Goal: Task Accomplishment & Management: Manage account settings

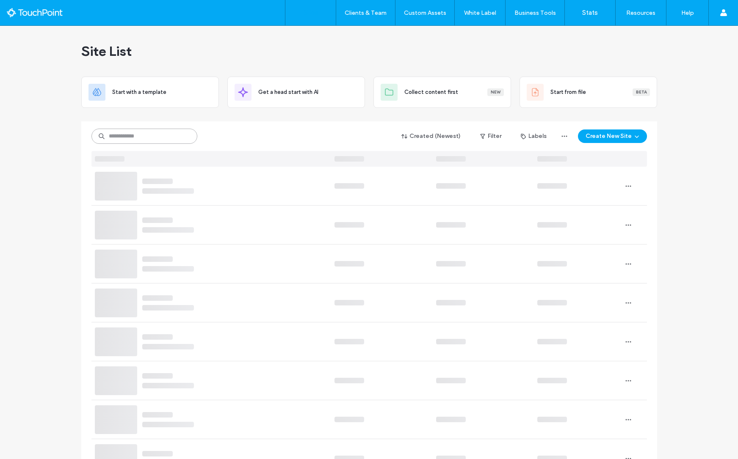
click at [129, 135] on input at bounding box center [144, 136] width 106 height 15
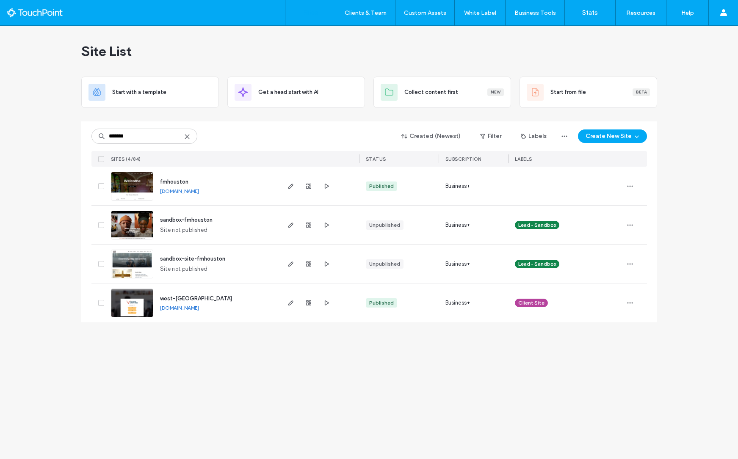
click at [199, 191] on link "fmhouston.touchpointwebsites.com" at bounding box center [179, 191] width 39 height 6
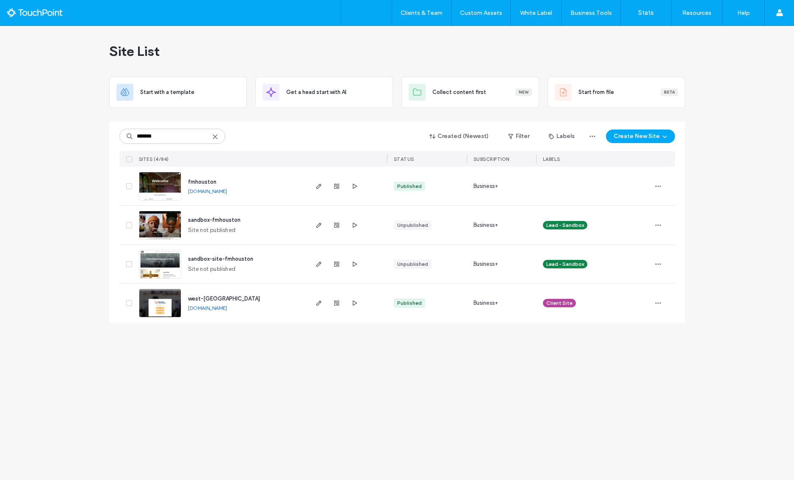
click at [268, 132] on div "******* Created (Newest) Filter Labels Create New Site" at bounding box center [397, 136] width 556 height 16
click at [177, 136] on input "*******" at bounding box center [172, 136] width 106 height 15
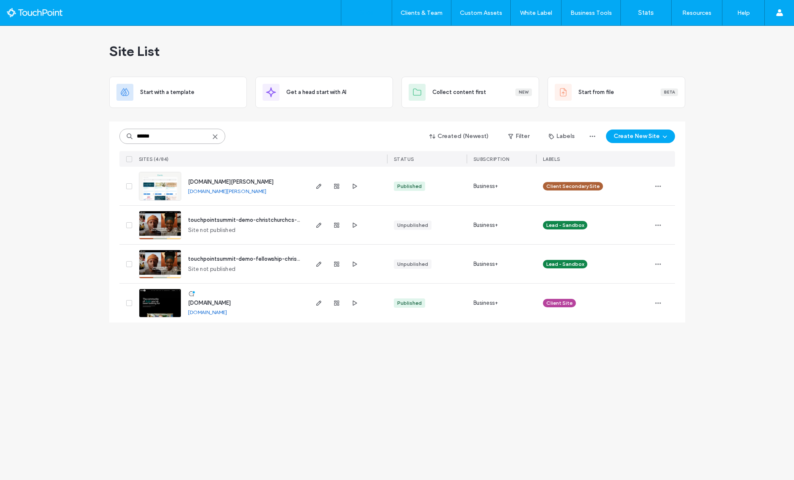
type input "******"
click at [223, 313] on link "[DOMAIN_NAME]" at bounding box center [207, 312] width 39 height 6
click at [316, 301] on icon "button" at bounding box center [319, 303] width 7 height 7
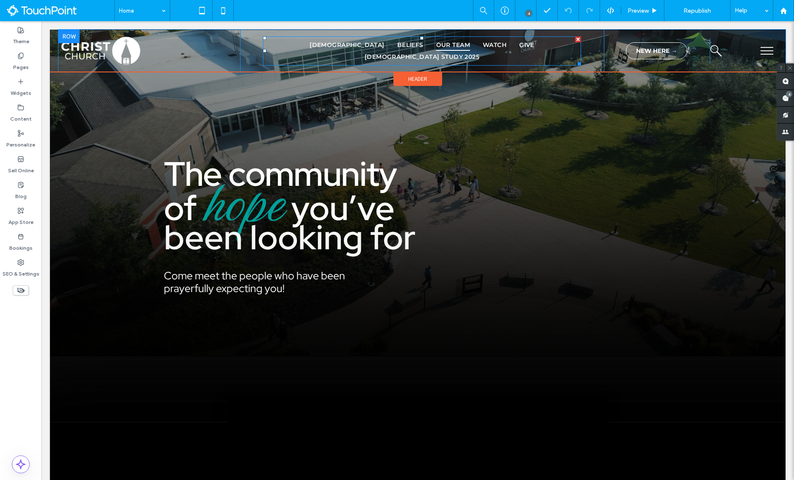
click at [436, 48] on span "Our Team" at bounding box center [453, 45] width 34 height 12
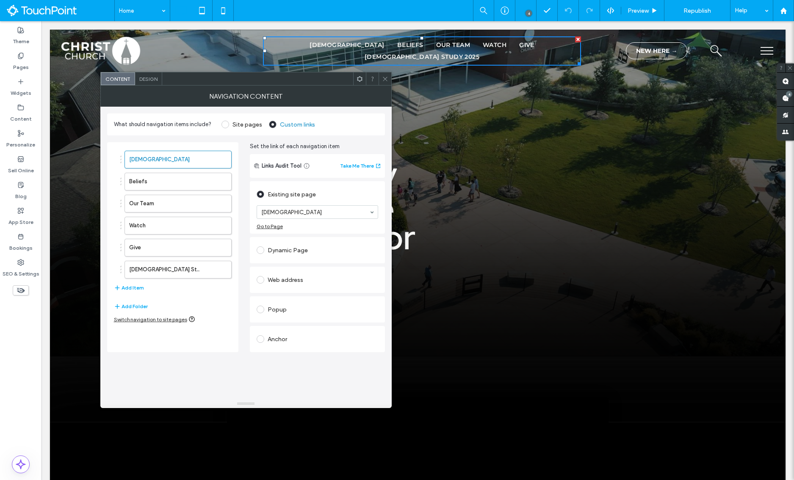
click at [382, 80] on icon at bounding box center [385, 79] width 6 height 6
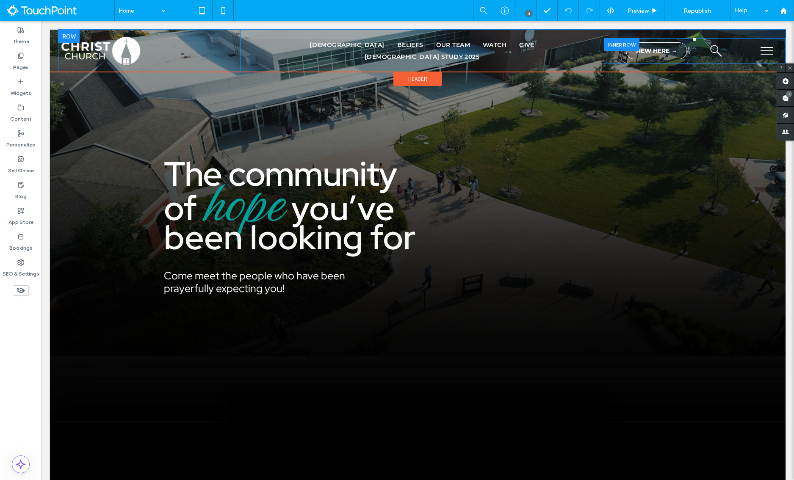
click at [754, 46] on div "search the site and see all we have to offer! Click To Paste" at bounding box center [748, 50] width 76 height 25
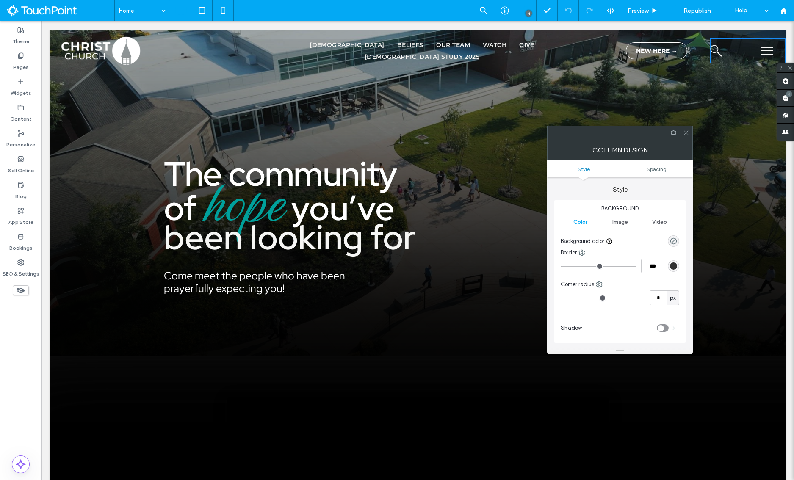
click at [769, 48] on button "menu" at bounding box center [767, 51] width 22 height 22
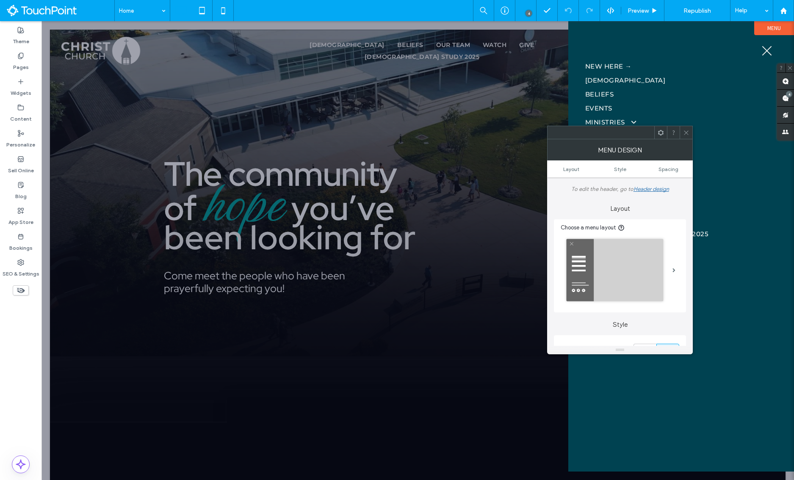
click at [684, 134] on icon at bounding box center [686, 133] width 6 height 6
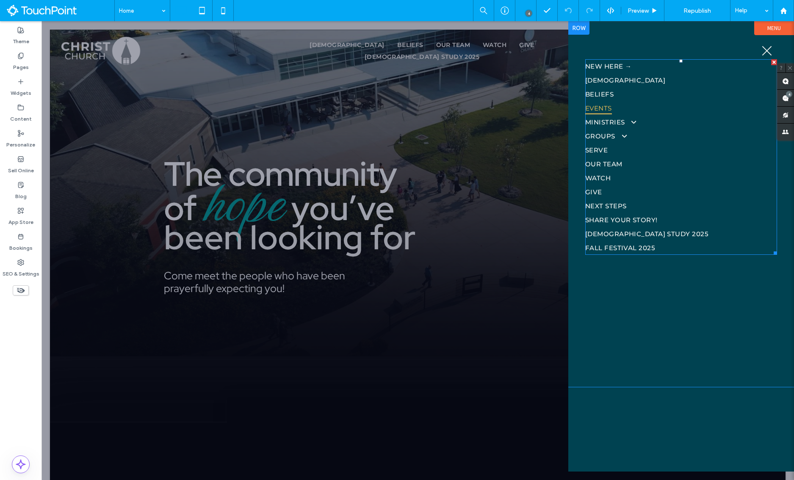
click at [632, 113] on link "Events" at bounding box center [681, 108] width 192 height 14
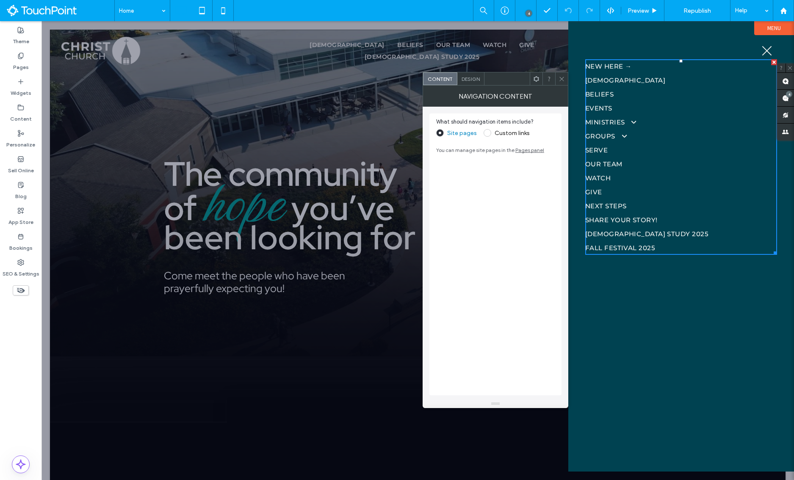
click at [565, 75] on span at bounding box center [562, 78] width 6 height 13
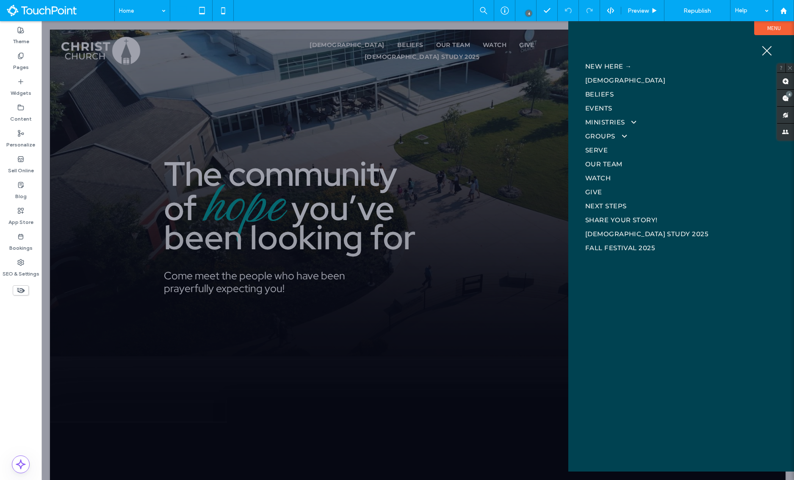
click at [769, 47] on button "menu" at bounding box center [767, 51] width 22 height 22
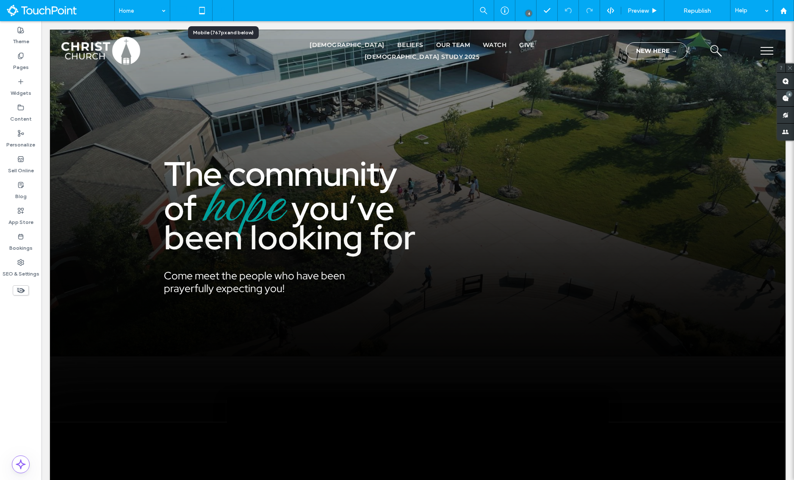
click at [220, 7] on icon at bounding box center [223, 10] width 17 height 17
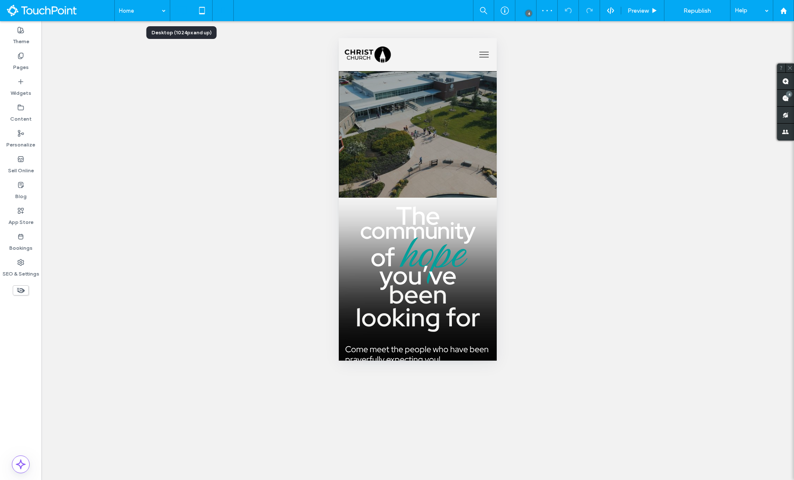
click at [180, 6] on icon at bounding box center [180, 10] width 17 height 17
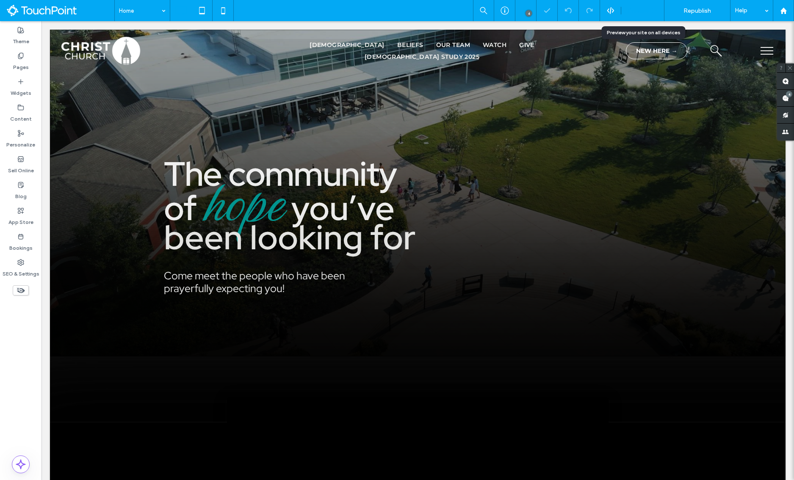
click at [642, 16] on div "Preview" at bounding box center [642, 10] width 43 height 21
click at [645, 11] on span "Preview" at bounding box center [638, 10] width 21 height 7
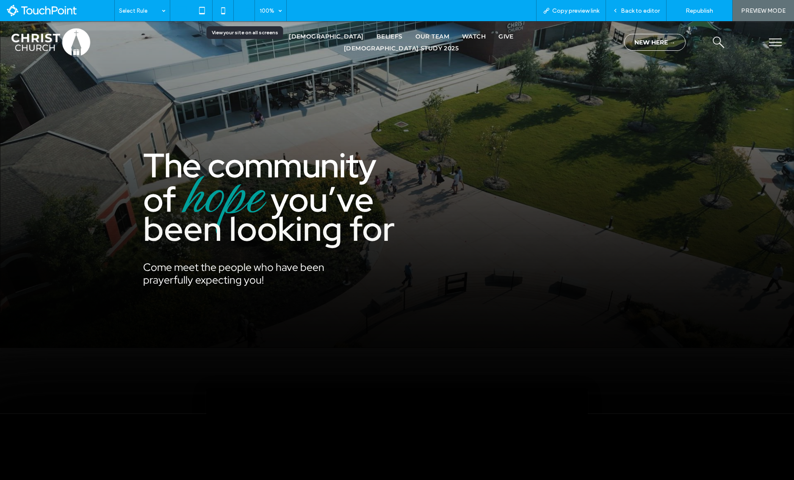
click at [241, 11] on icon at bounding box center [244, 11] width 16 height 16
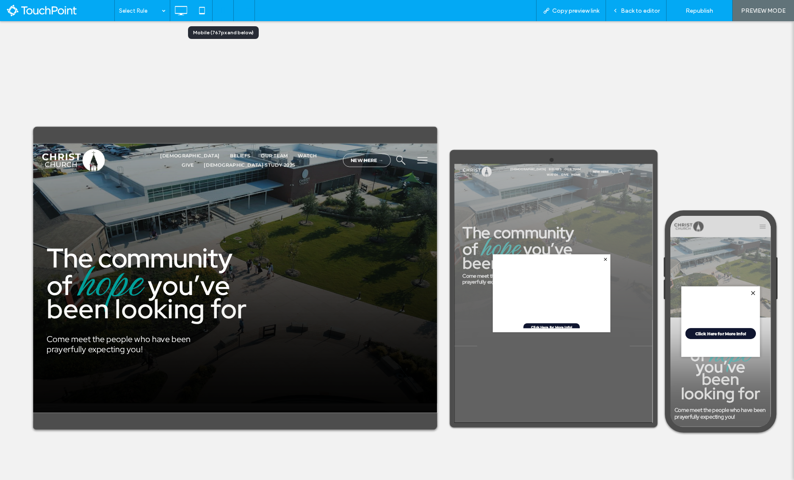
click at [222, 12] on icon at bounding box center [223, 10] width 17 height 17
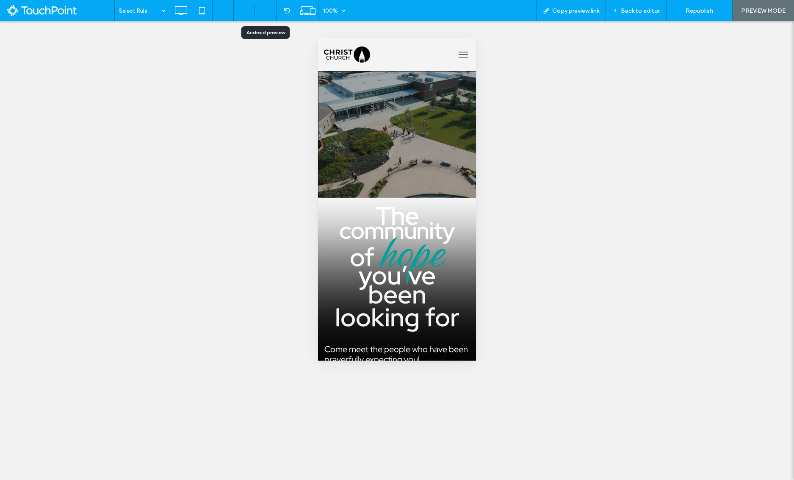
click at [267, 12] on icon at bounding box center [266, 11] width 8 height 8
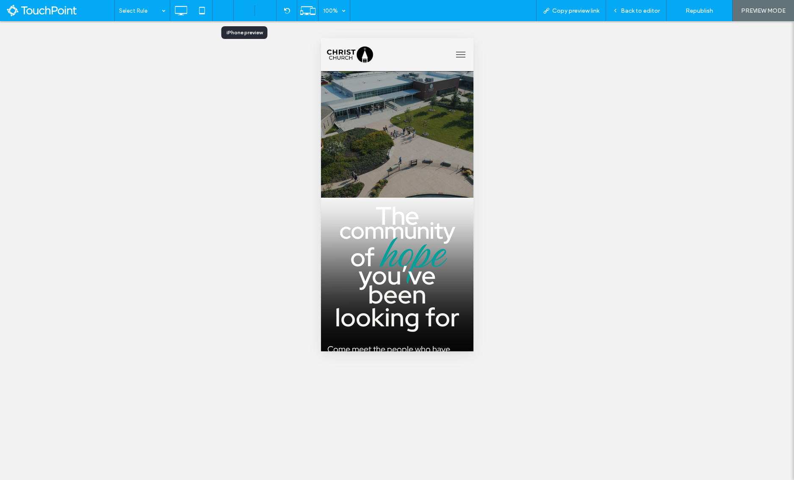
click at [252, 12] on div at bounding box center [244, 11] width 21 height 6
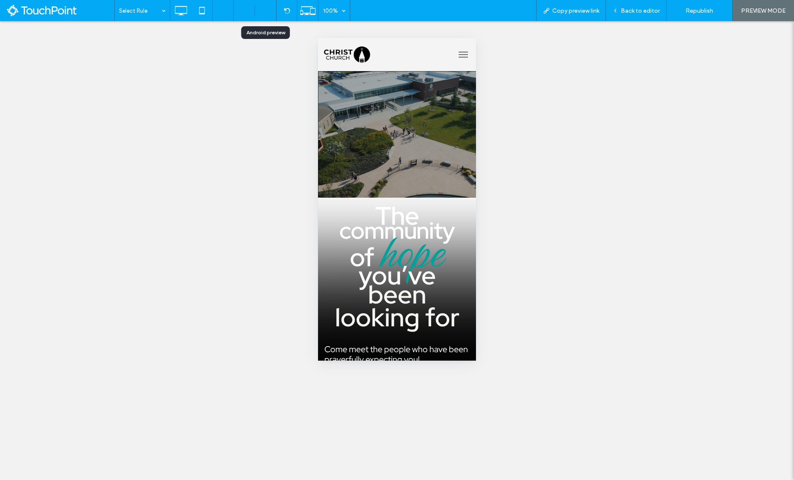
click at [261, 11] on div at bounding box center [265, 11] width 21 height 8
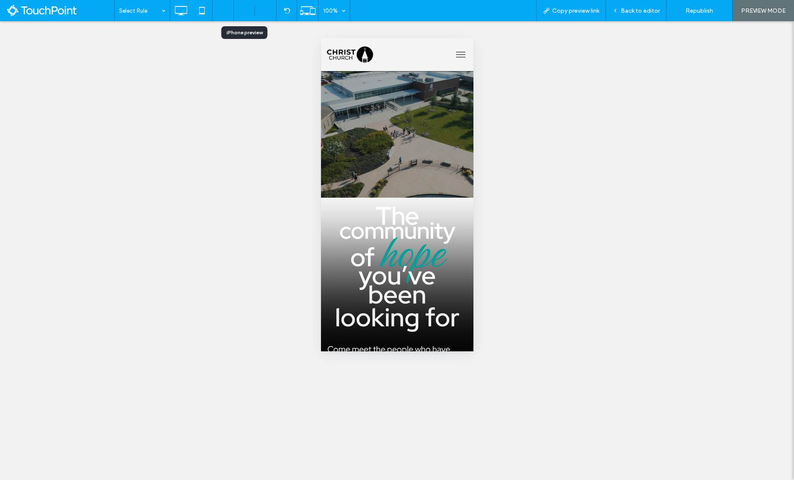
click at [247, 11] on icon at bounding box center [244, 11] width 6 height 6
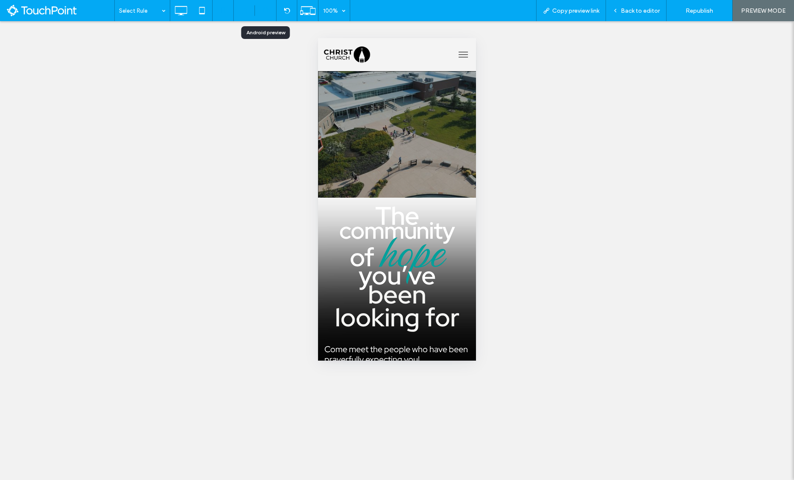
click at [265, 11] on icon at bounding box center [266, 11] width 8 height 8
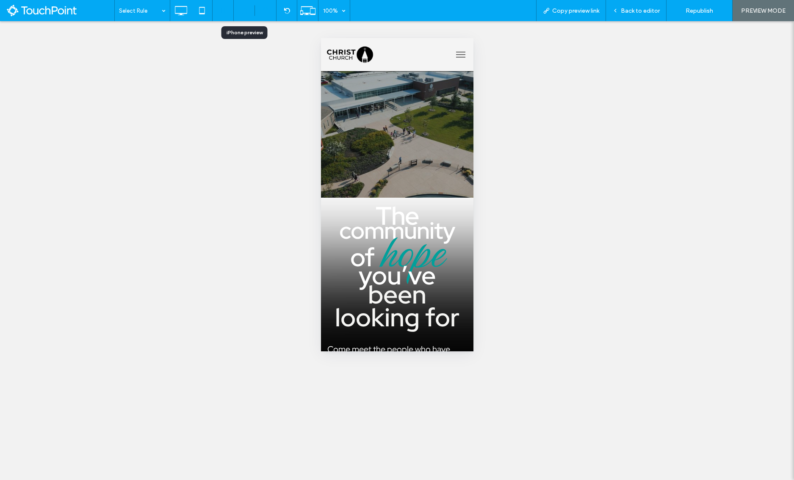
click at [245, 11] on icon at bounding box center [244, 11] width 6 height 6
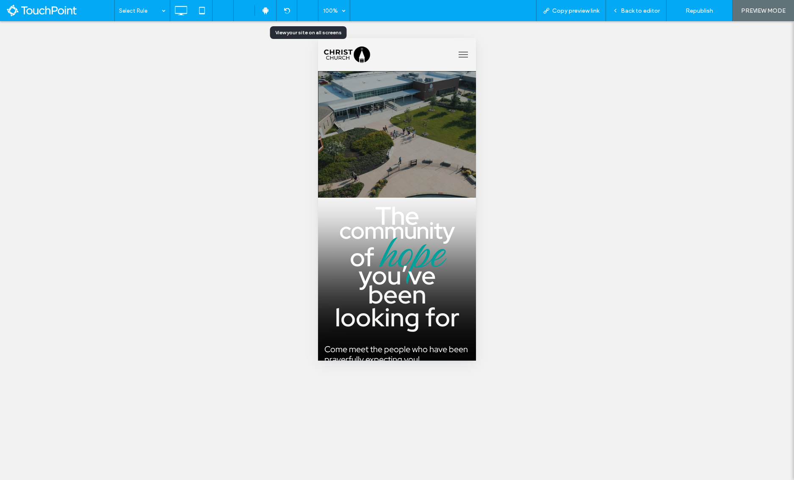
click at [313, 6] on icon at bounding box center [308, 11] width 16 height 16
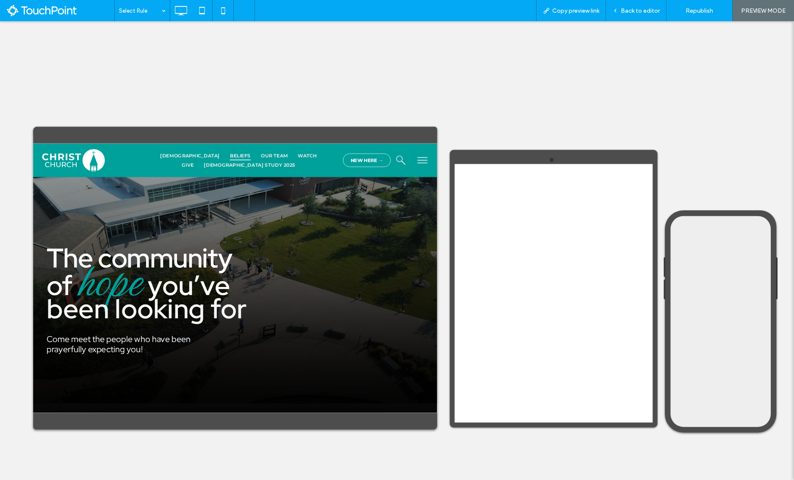
click at [280, 157] on span "Beliefs" at bounding box center [293, 159] width 26 height 12
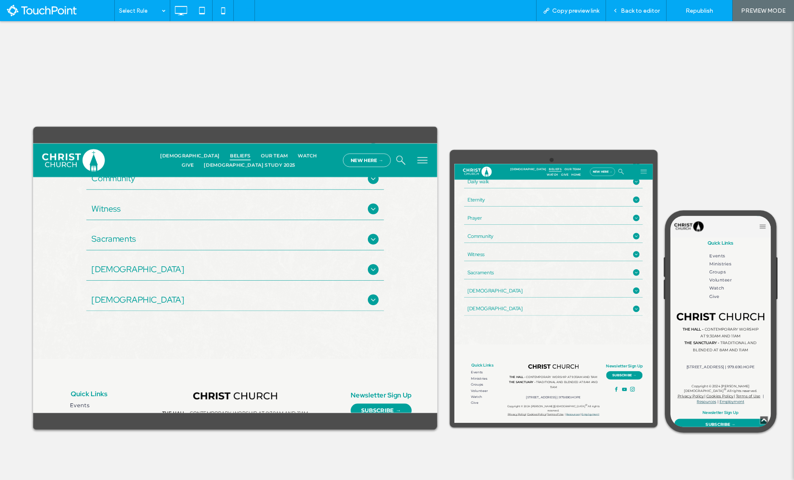
scroll to position [982, 0]
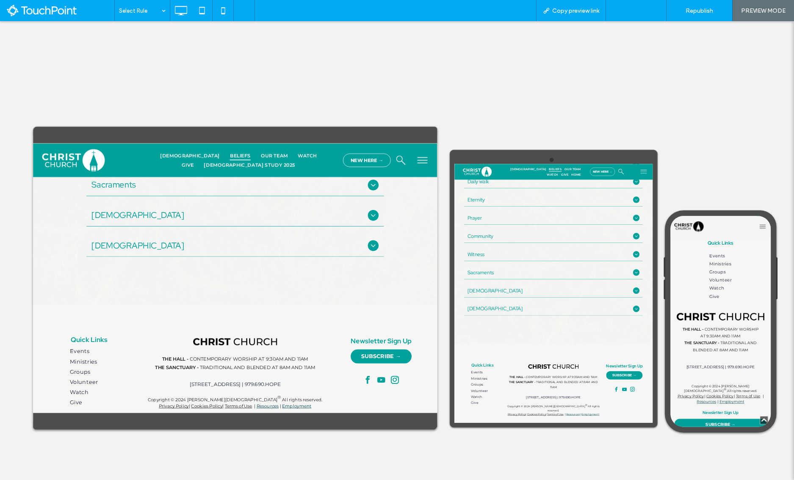
click at [657, 18] on div "Back to editor" at bounding box center [636, 10] width 61 height 21
click at [652, 13] on span "Back to editor" at bounding box center [640, 10] width 39 height 7
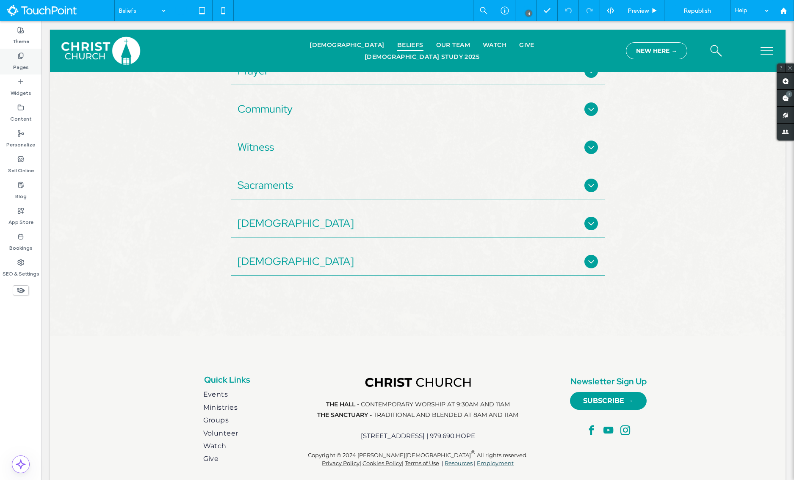
click at [18, 58] on use at bounding box center [20, 56] width 5 height 6
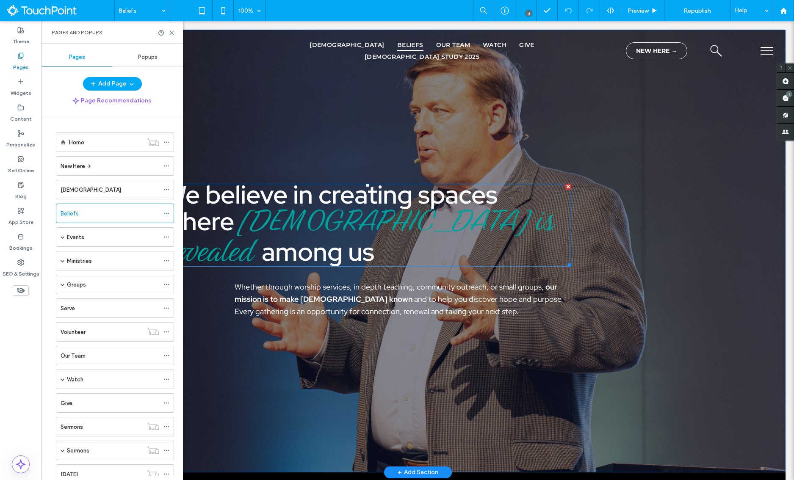
click at [349, 205] on span "[DEMOGRAPHIC_DATA] is revealed" at bounding box center [359, 235] width 390 height 83
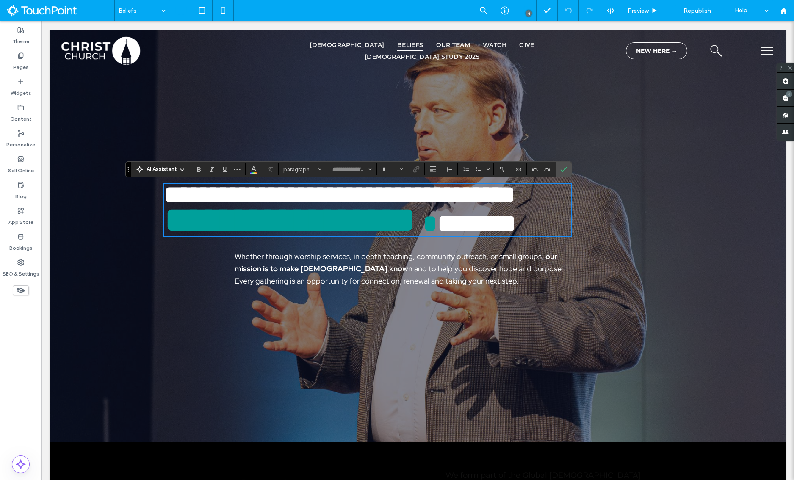
click at [343, 202] on span "**********" at bounding box center [290, 220] width 252 height 38
type input "**********"
type input "**"
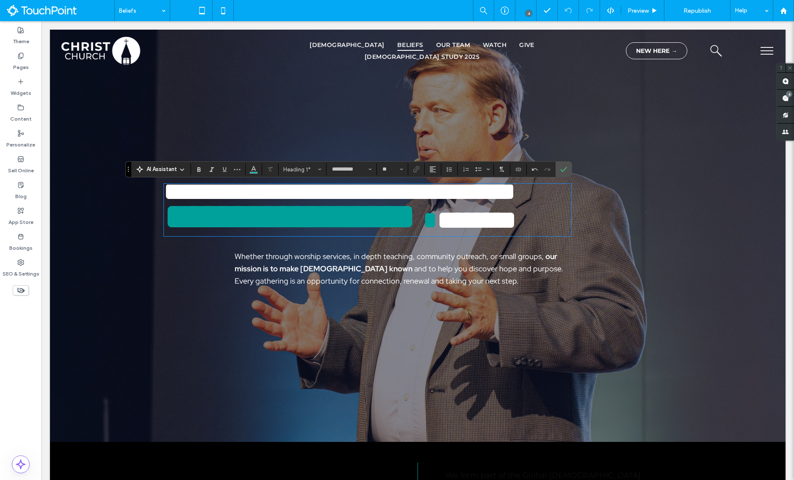
scroll to position [11, 0]
click at [565, 167] on icon "Confirm" at bounding box center [563, 169] width 7 height 7
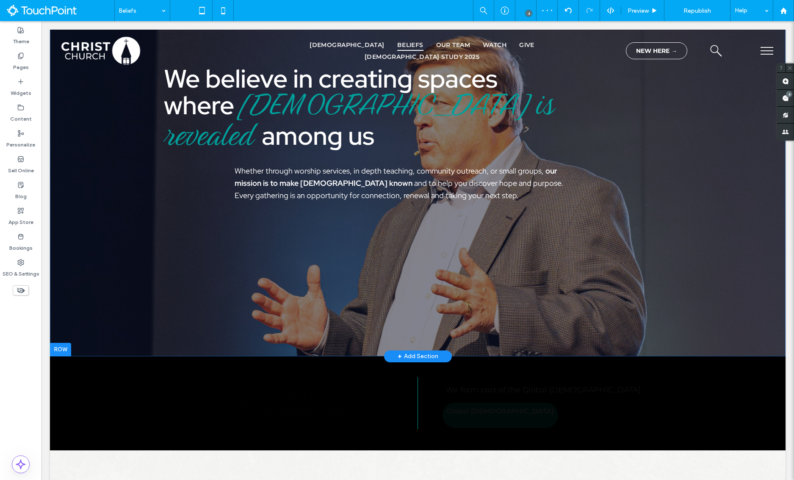
scroll to position [0, 0]
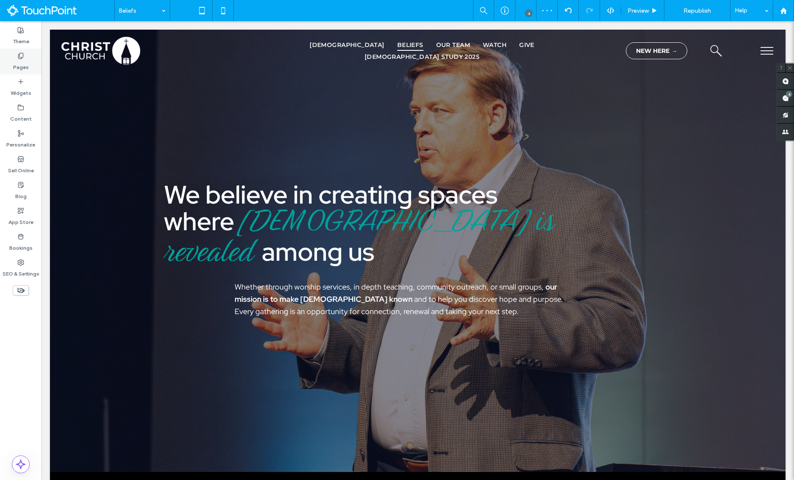
click at [22, 56] on use at bounding box center [20, 56] width 5 height 6
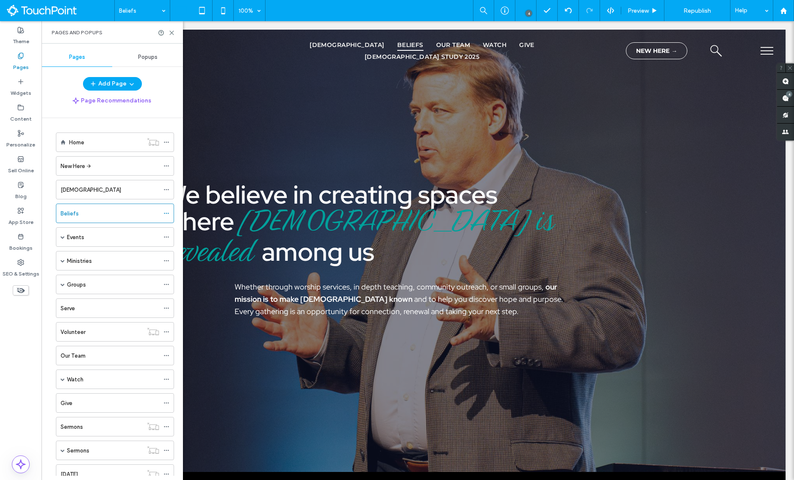
click at [72, 197] on div "[DEMOGRAPHIC_DATA]" at bounding box center [110, 189] width 99 height 19
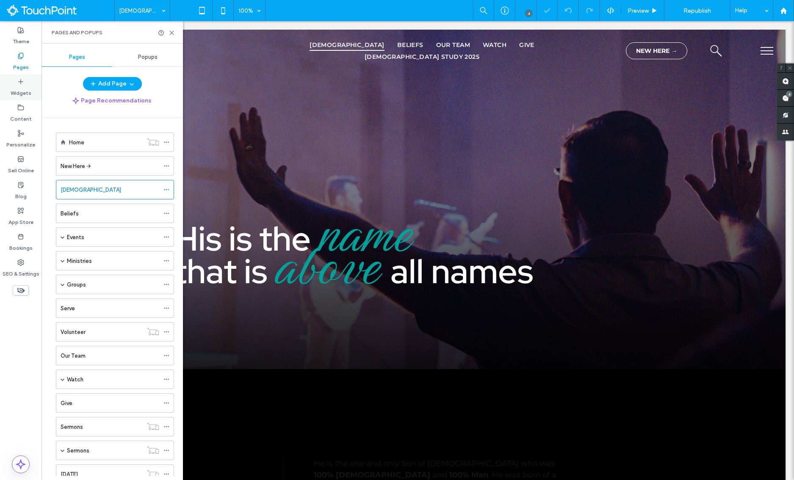
click at [30, 92] on label "Widgets" at bounding box center [21, 91] width 21 height 12
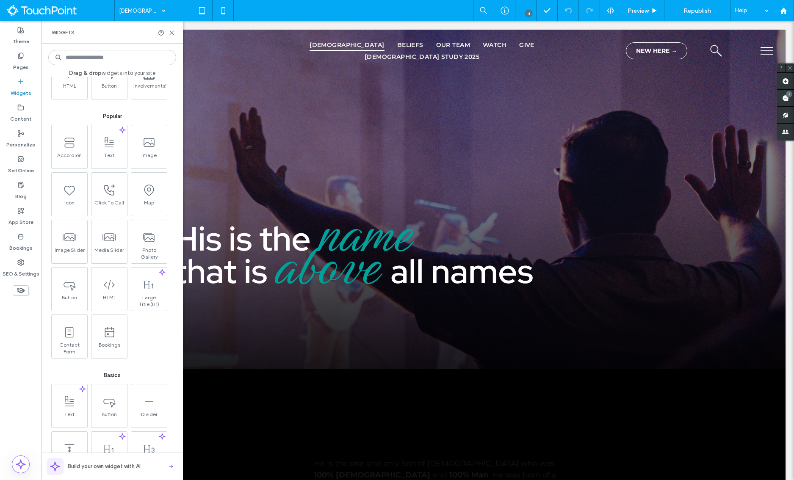
scroll to position [152, 0]
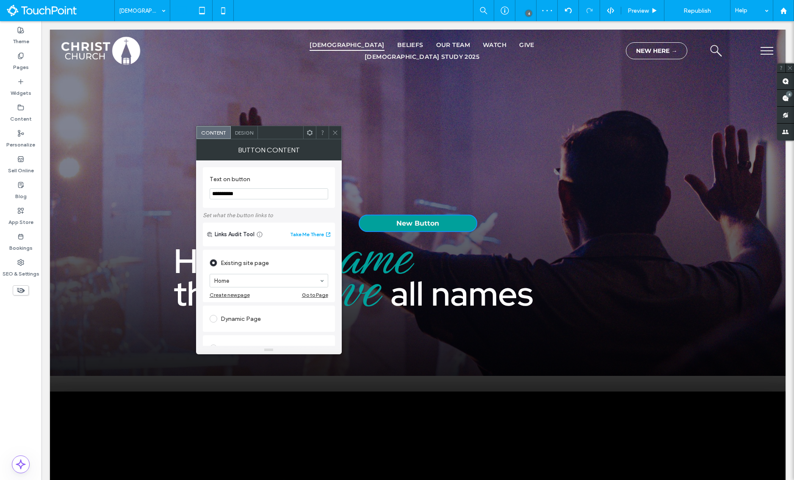
click at [244, 126] on div "Content Design" at bounding box center [269, 133] width 146 height 14
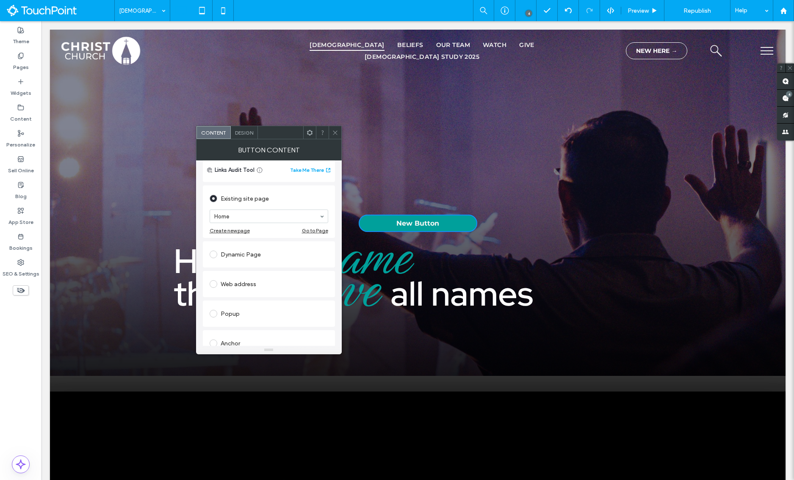
scroll to position [76, 0]
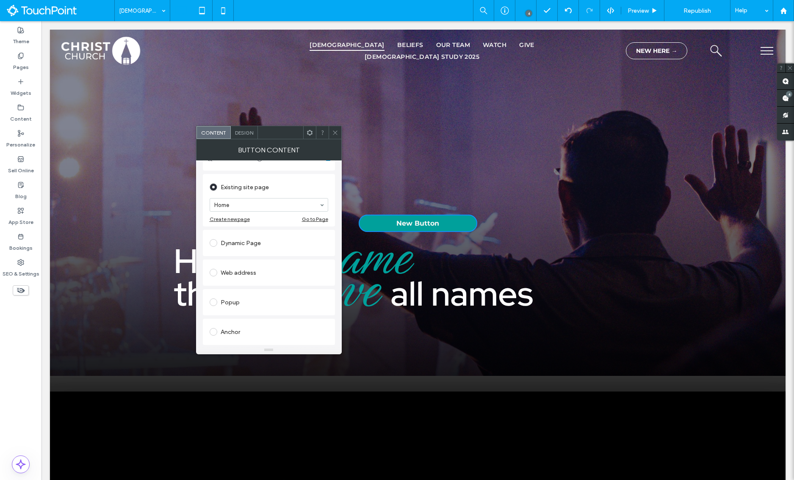
click at [291, 193] on div "Existing site page" at bounding box center [269, 187] width 119 height 14
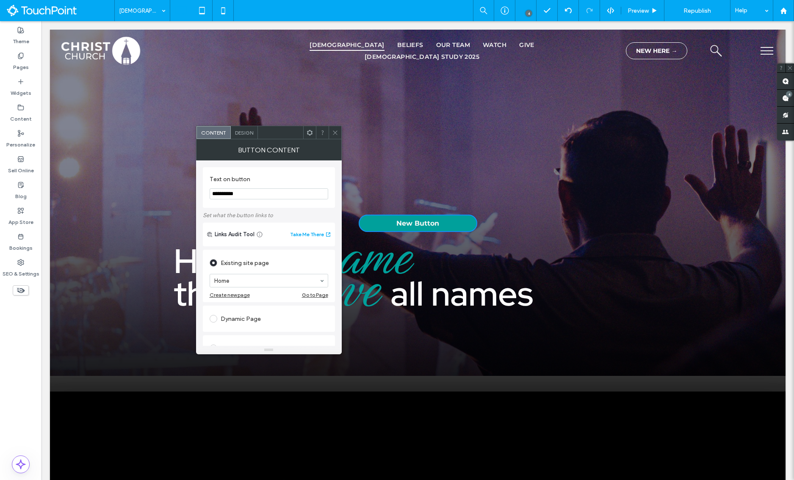
click at [251, 130] on span "Design" at bounding box center [244, 133] width 18 height 6
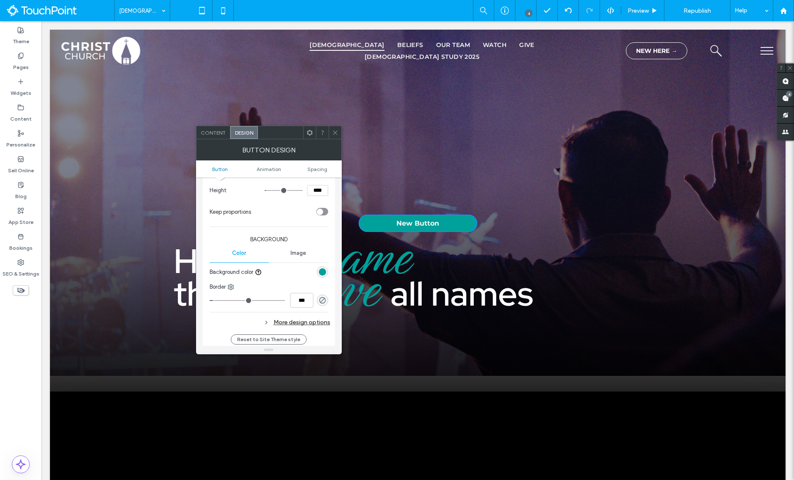
scroll to position [179, 0]
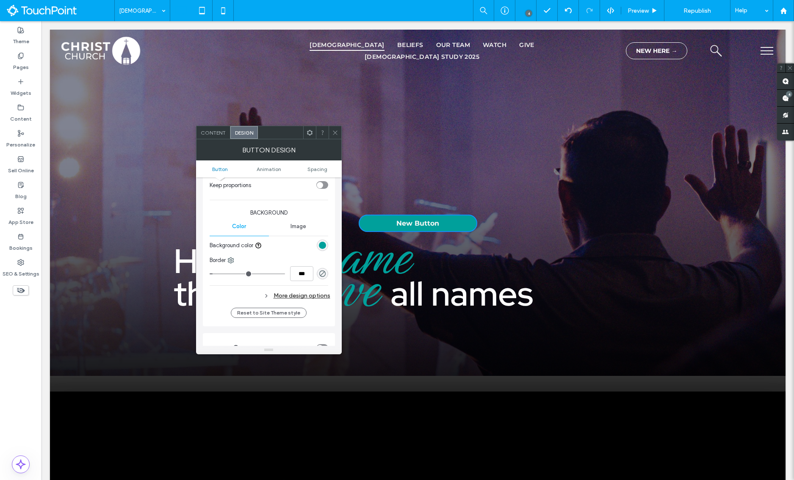
click at [317, 246] on div "rgb(0, 160, 155)" at bounding box center [322, 245] width 11 height 11
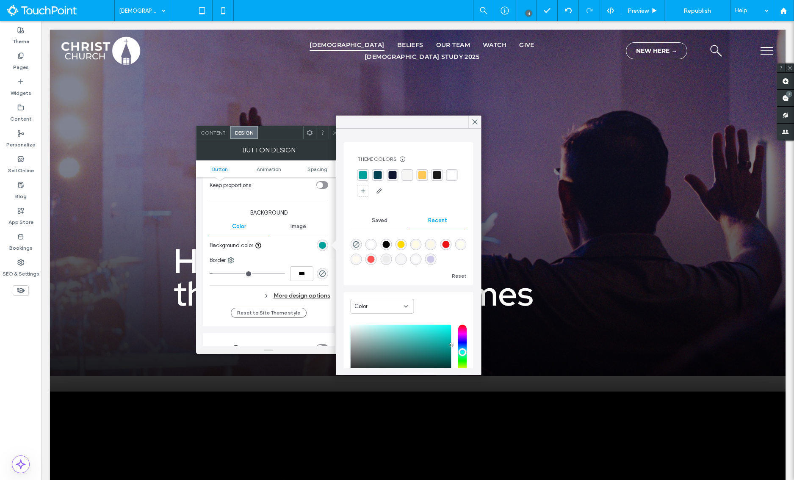
click at [369, 261] on div "rgba(252, 84, 84, 1)" at bounding box center [371, 259] width 7 height 7
type input "*******"
click at [474, 119] on icon at bounding box center [475, 122] width 8 height 8
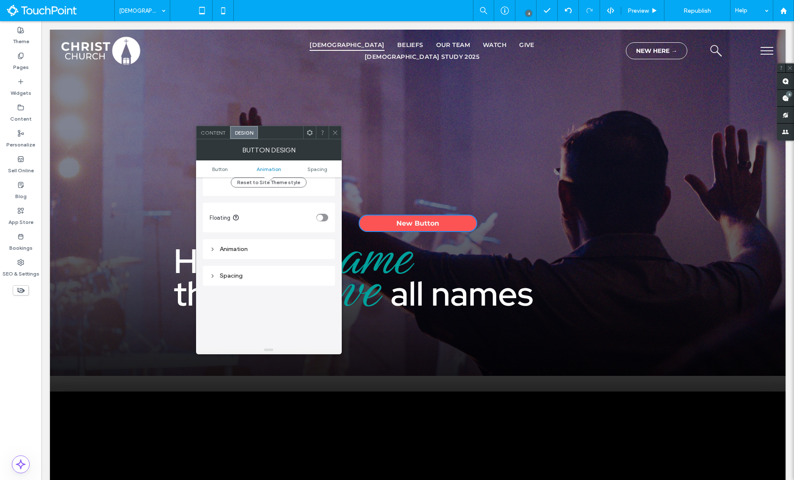
scroll to position [391, 0]
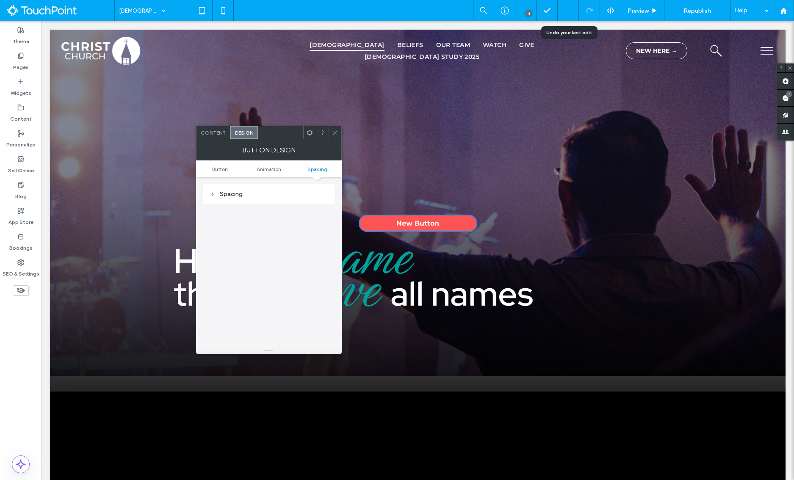
click at [566, 11] on icon at bounding box center [568, 10] width 7 height 7
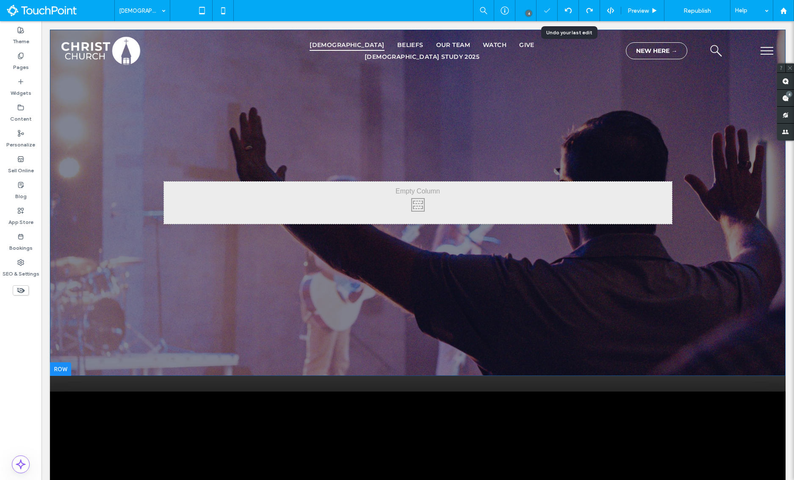
scroll to position [0, 0]
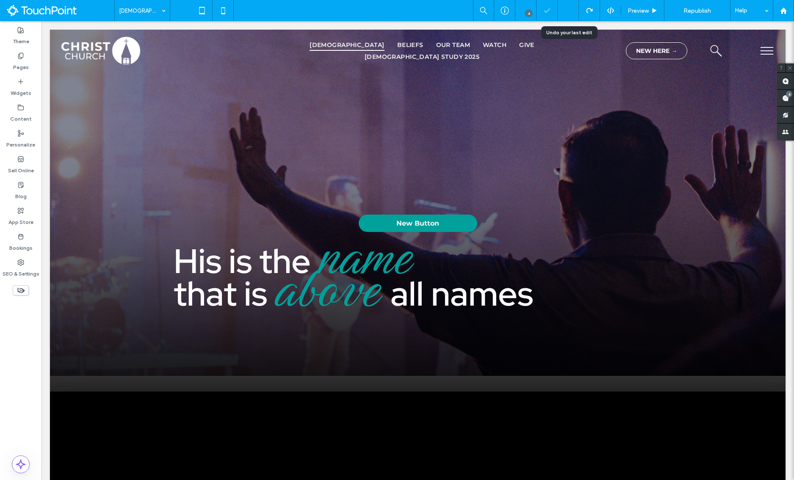
click at [571, 13] on icon at bounding box center [568, 10] width 7 height 7
click at [569, 8] on use at bounding box center [568, 11] width 7 height 6
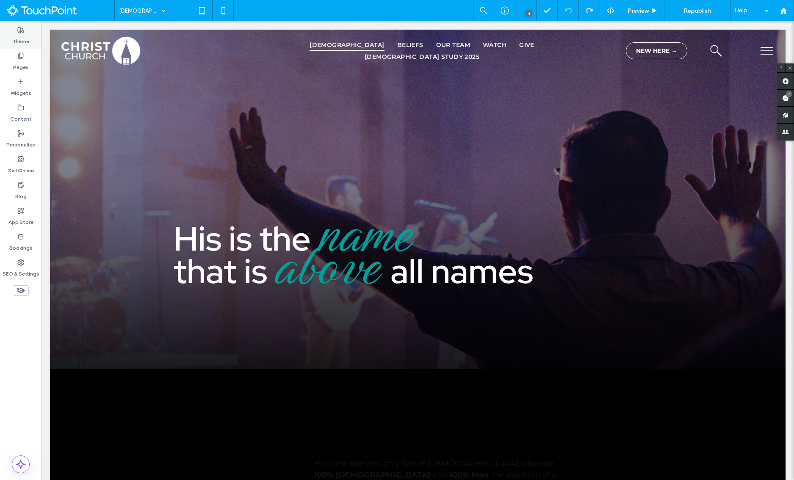
click at [23, 33] on use at bounding box center [21, 30] width 6 height 6
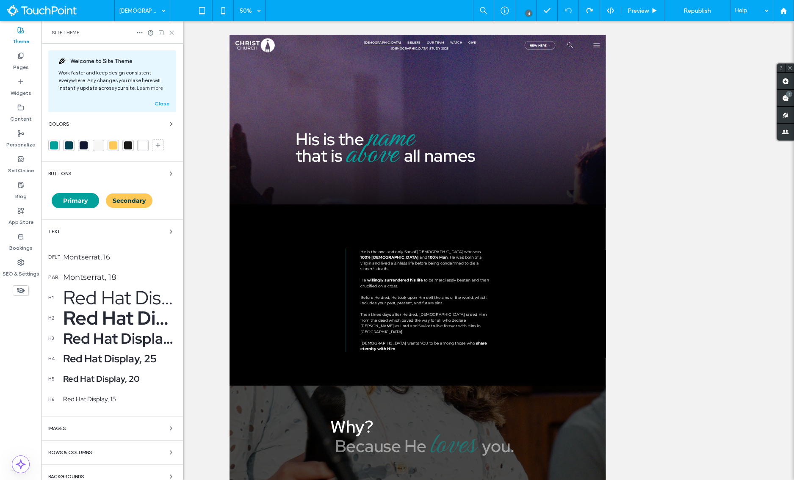
click at [170, 33] on use at bounding box center [172, 33] width 4 height 4
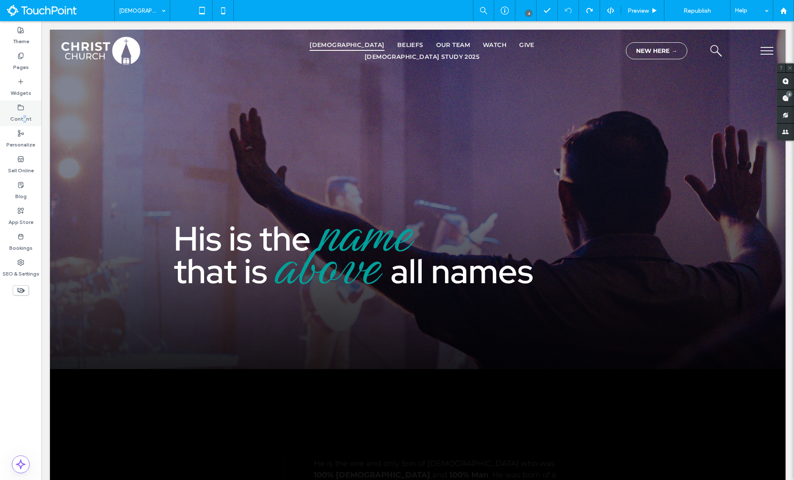
click at [24, 116] on label "Content" at bounding box center [21, 117] width 22 height 12
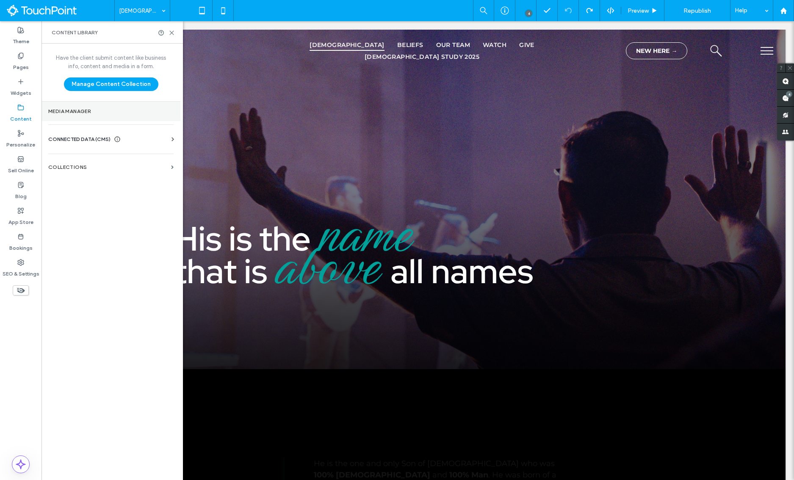
click at [79, 113] on label "Media Manager" at bounding box center [110, 111] width 125 height 6
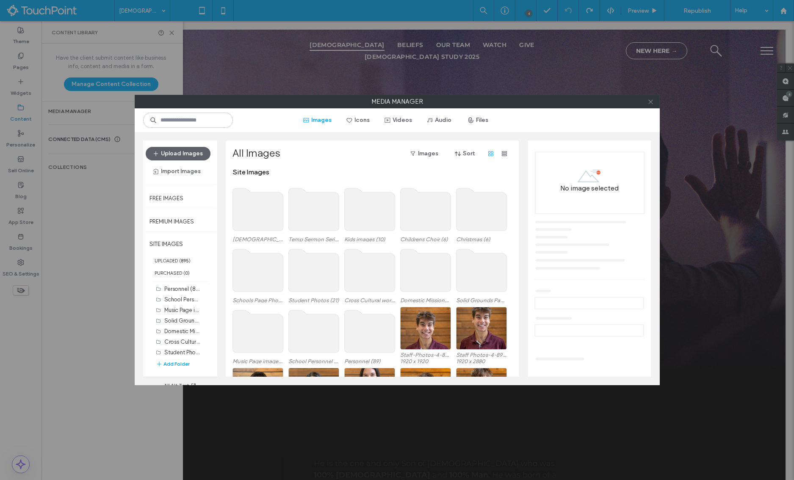
click at [651, 103] on icon at bounding box center [651, 102] width 6 height 6
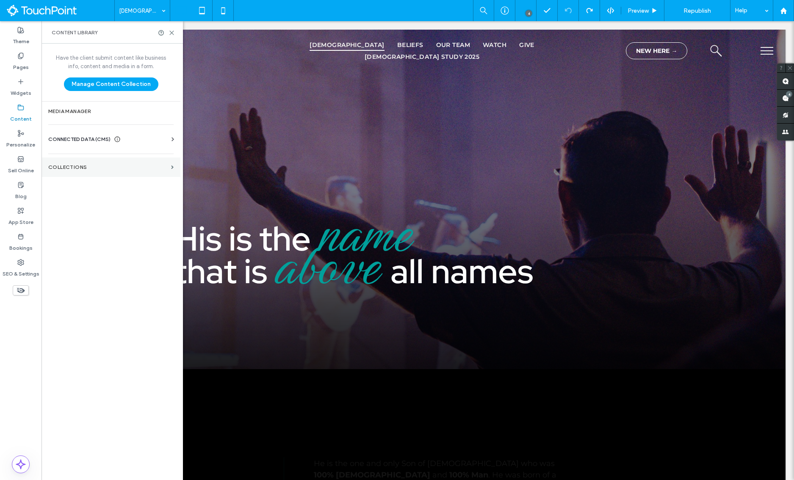
click at [102, 167] on label "Collections" at bounding box center [107, 167] width 119 height 6
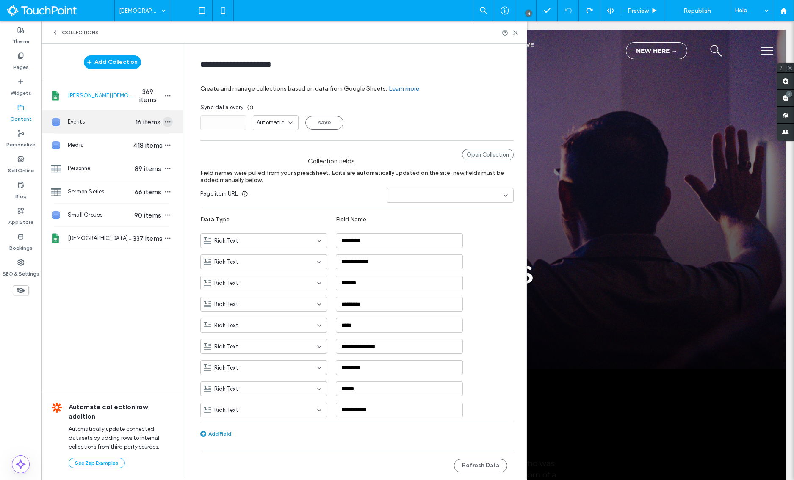
click at [170, 123] on icon "button" at bounding box center [167, 122] width 7 height 7
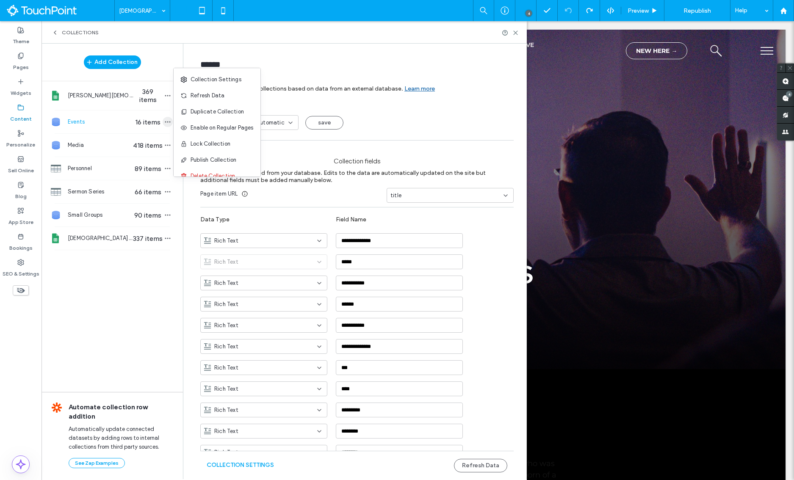
type input "******"
click at [204, 94] on span "Refresh Data" at bounding box center [208, 95] width 34 height 8
click at [516, 35] on icon at bounding box center [515, 33] width 6 height 6
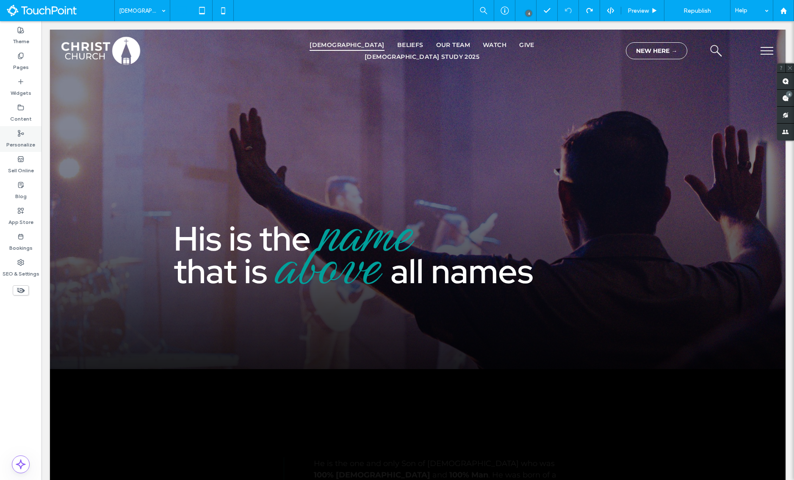
click at [28, 142] on label "Personalize" at bounding box center [20, 143] width 29 height 12
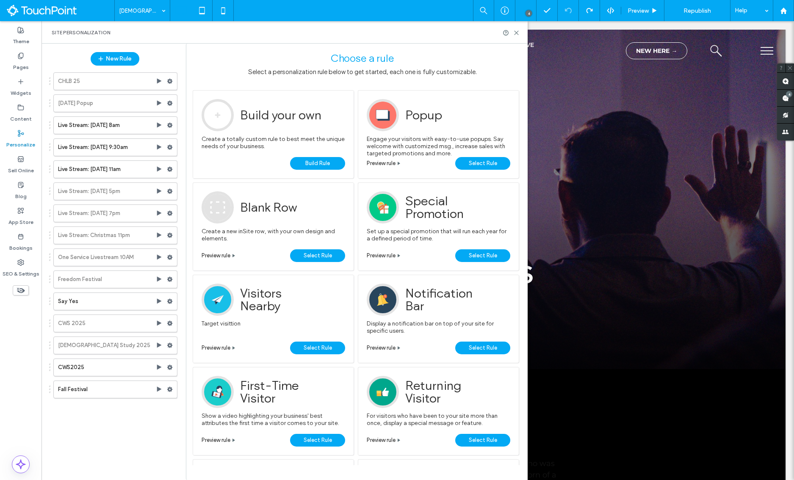
click at [23, 186] on use at bounding box center [20, 185] width 5 height 6
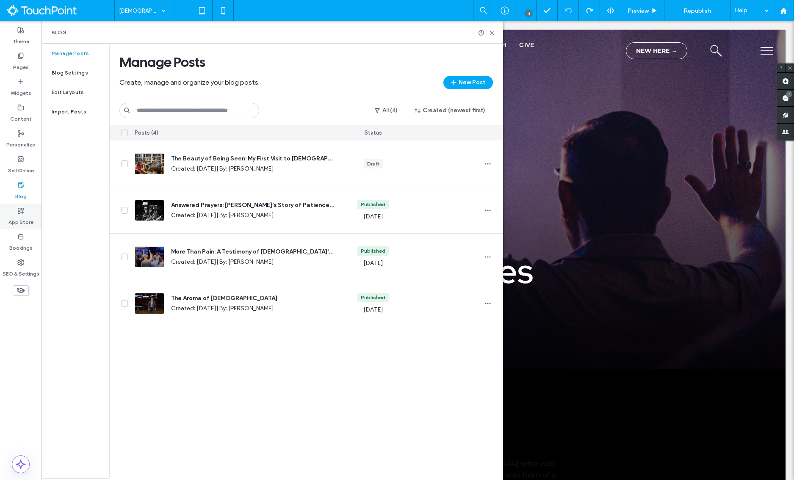
click at [27, 224] on label "App Store" at bounding box center [20, 220] width 25 height 12
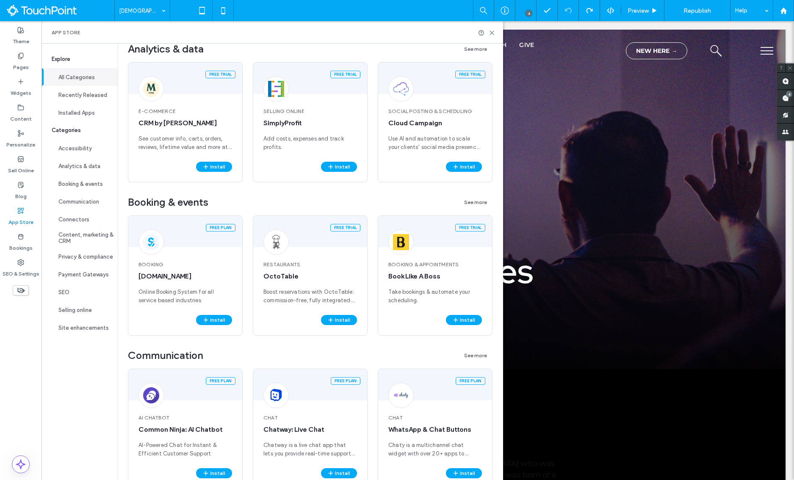
scroll to position [507, 0]
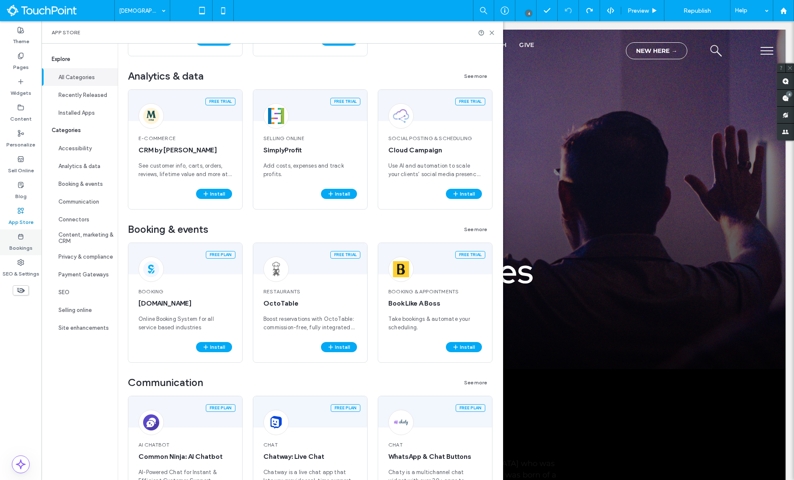
click at [27, 250] on label "Bookings" at bounding box center [20, 246] width 23 height 12
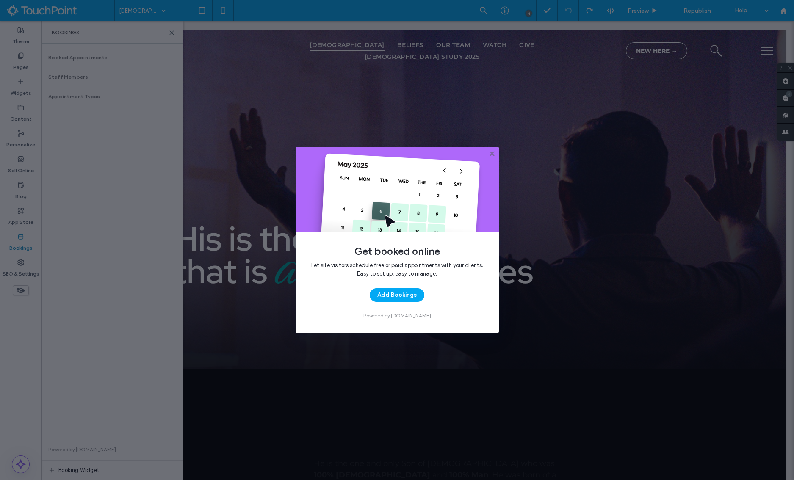
click at [494, 156] on icon at bounding box center [492, 153] width 7 height 7
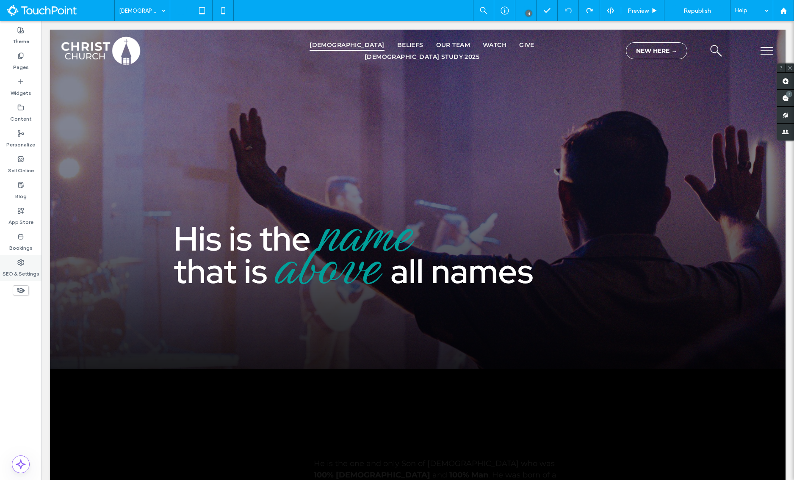
click at [14, 270] on label "SEO & Settings" at bounding box center [21, 272] width 37 height 12
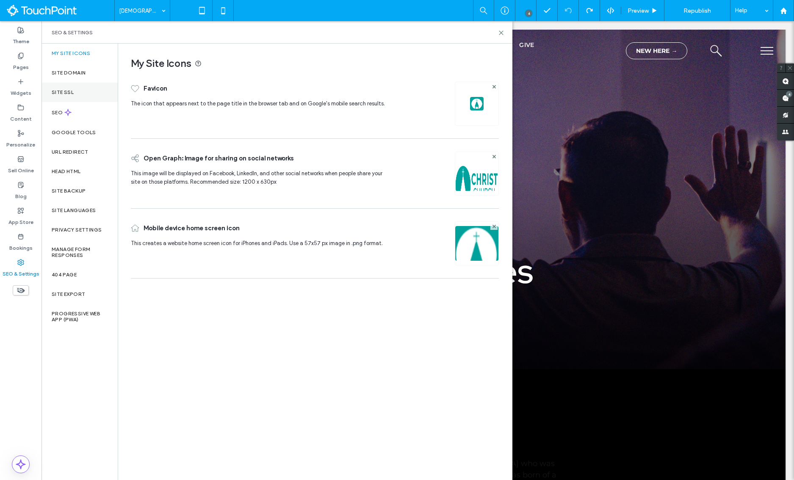
click at [63, 91] on label "Site SSL" at bounding box center [63, 92] width 22 height 6
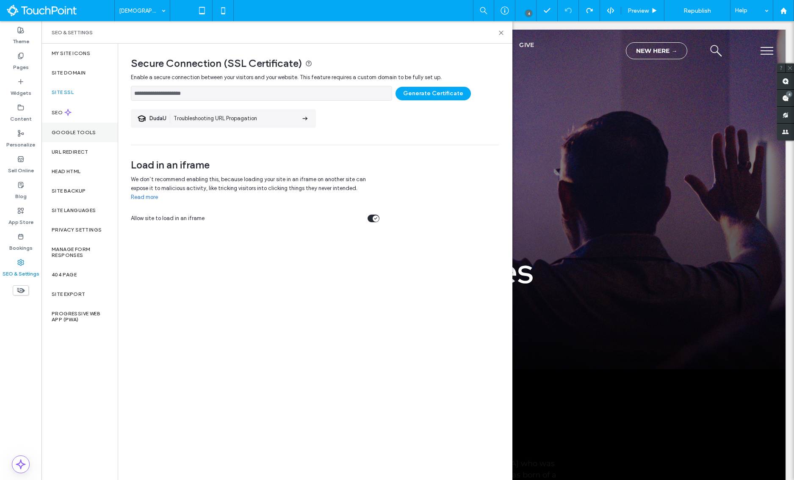
click at [92, 136] on div "Google Tools" at bounding box center [80, 132] width 76 height 19
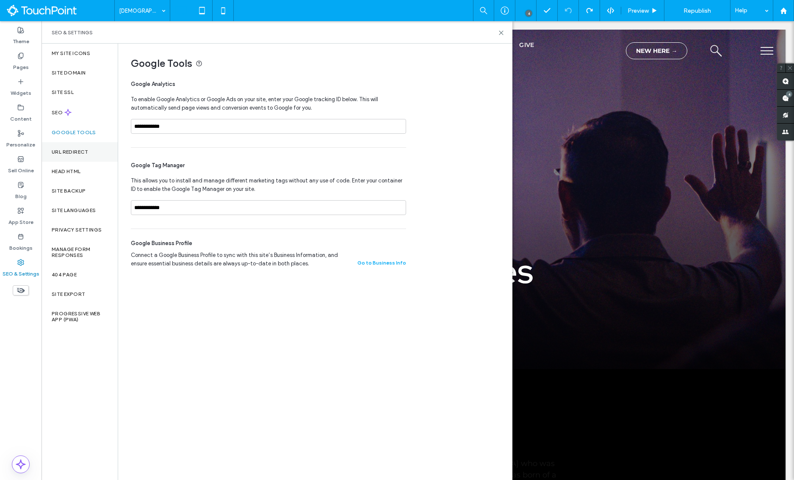
click at [85, 157] on div "URL Redirect" at bounding box center [80, 151] width 76 height 19
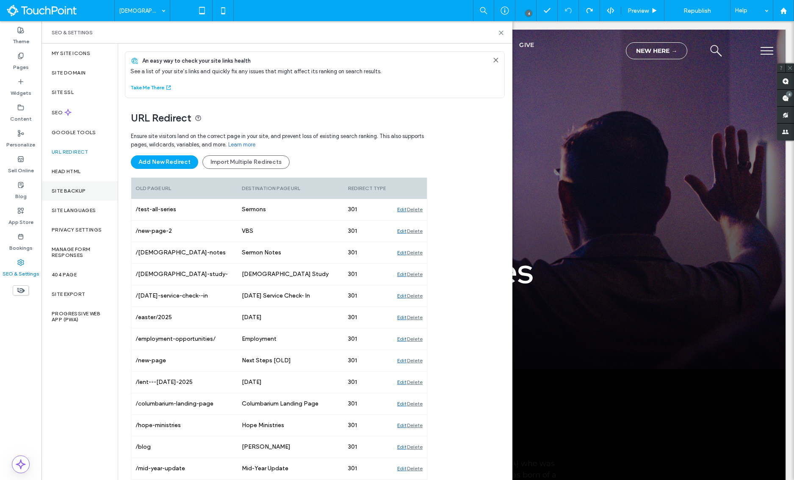
click at [72, 188] on label "Site Backup" at bounding box center [69, 191] width 34 height 6
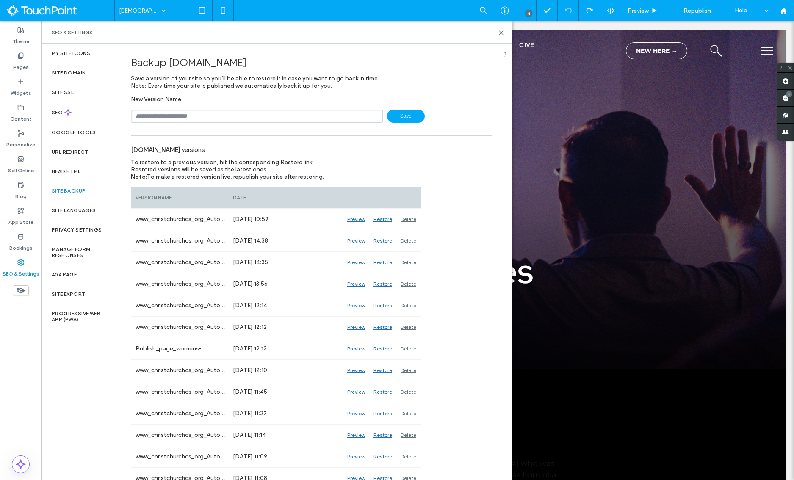
click at [185, 116] on input "text" at bounding box center [257, 116] width 252 height 13
type input "**********"
click at [412, 122] on span "Save" at bounding box center [406, 116] width 38 height 13
click at [77, 222] on div "Privacy Settings" at bounding box center [80, 229] width 76 height 19
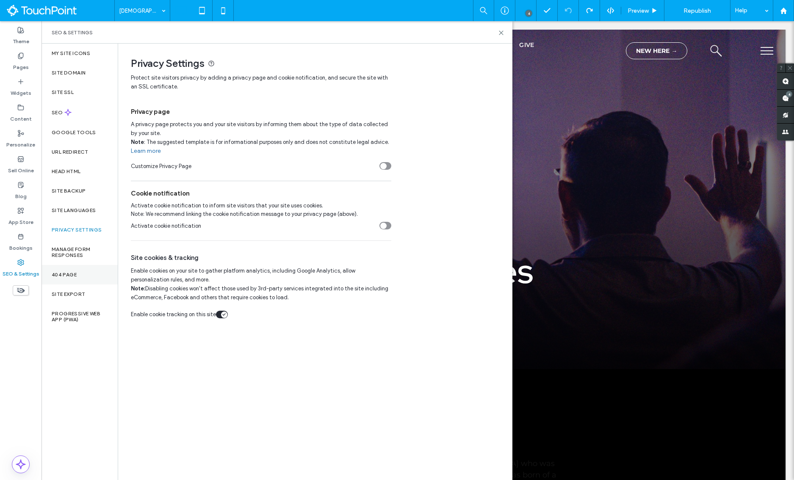
click at [69, 275] on label "404 Page" at bounding box center [64, 275] width 25 height 6
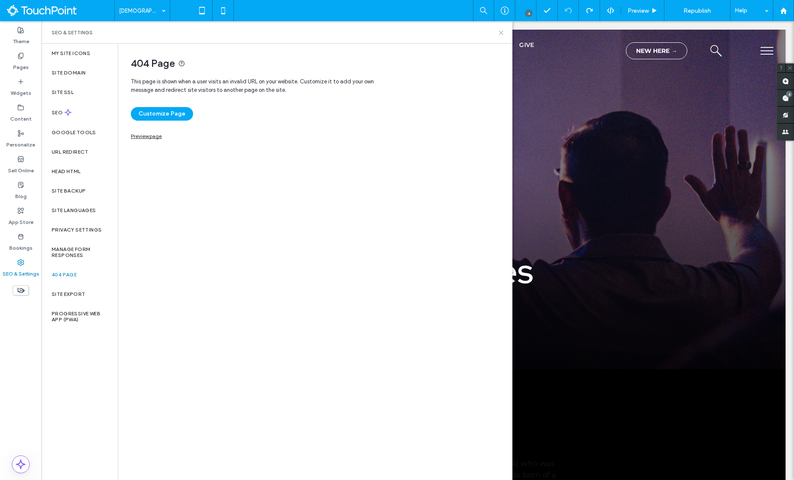
click at [503, 32] on icon at bounding box center [501, 33] width 6 height 6
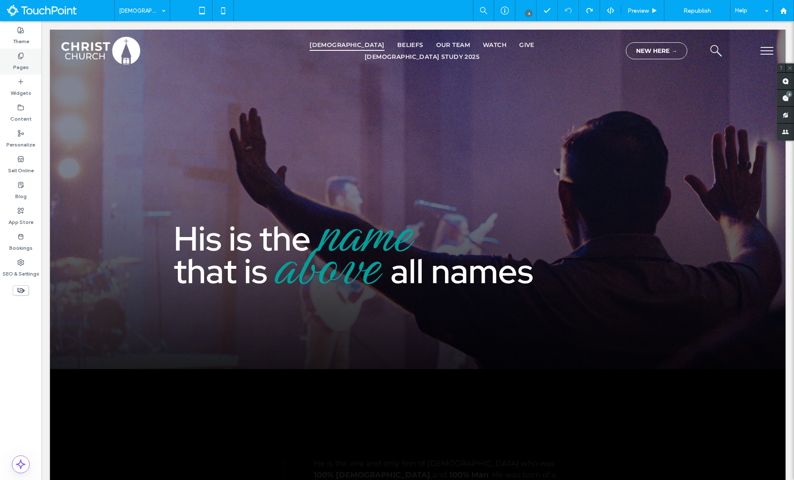
click at [4, 68] on div "Pages" at bounding box center [21, 62] width 42 height 26
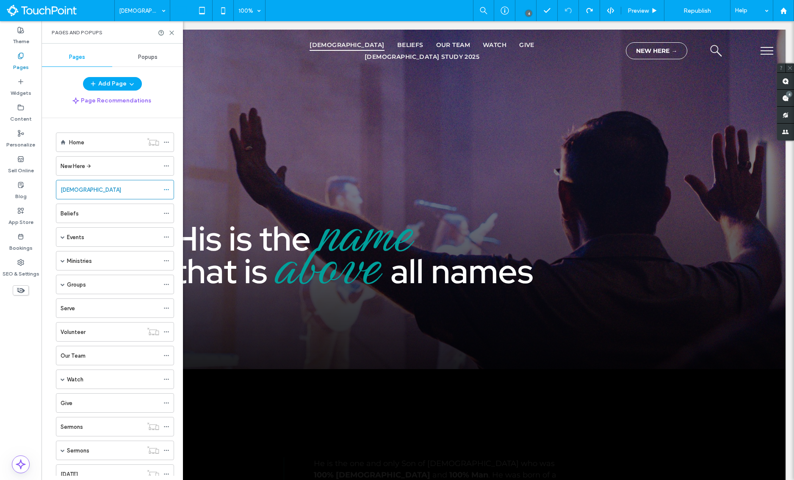
click at [11, 68] on div "Pages" at bounding box center [21, 62] width 42 height 26
click at [64, 217] on label "Beliefs" at bounding box center [70, 213] width 18 height 15
click at [171, 34] on icon at bounding box center [172, 33] width 6 height 6
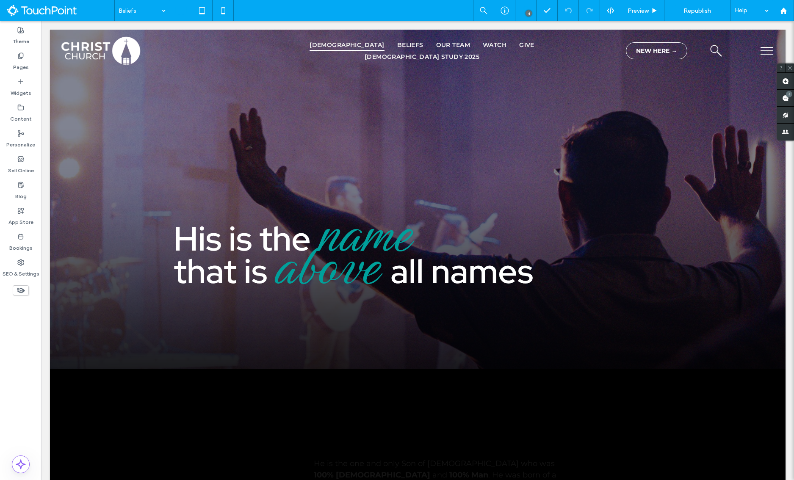
click at [608, 15] on div "4 Preview Republish Help" at bounding box center [633, 10] width 321 height 21
click at [608, 13] on icon at bounding box center [611, 11] width 8 height 8
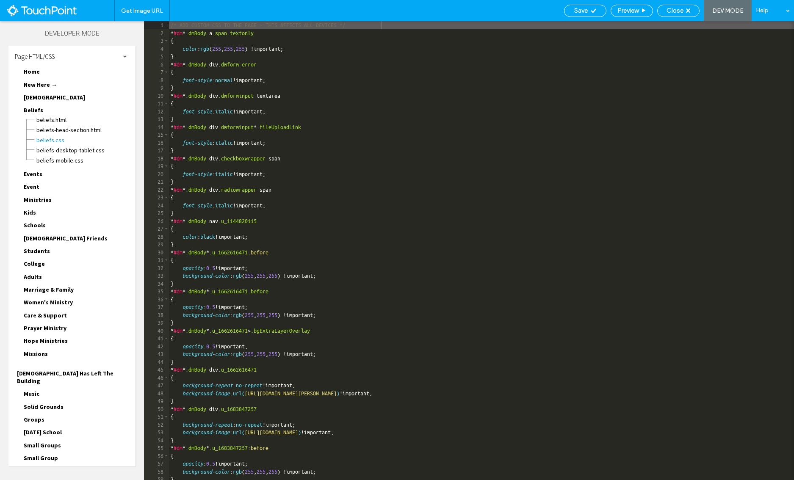
click at [38, 202] on span "Ministries" at bounding box center [38, 200] width 28 height 8
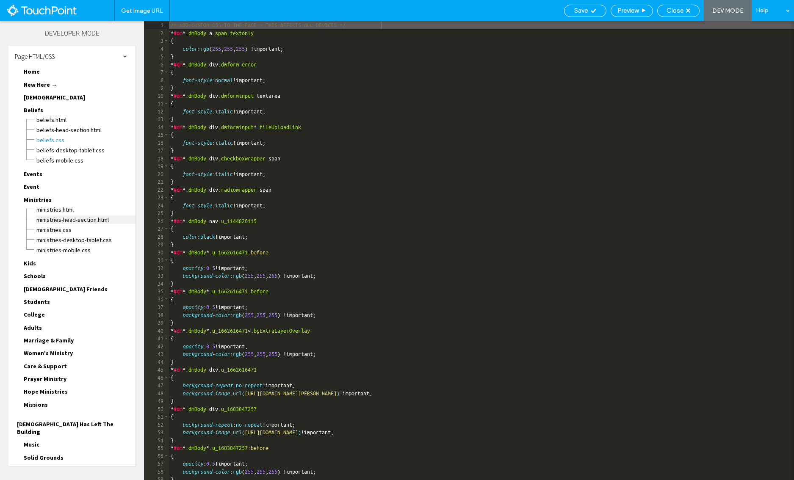
click at [42, 216] on span "Ministries-head-section.html" at bounding box center [86, 220] width 100 height 8
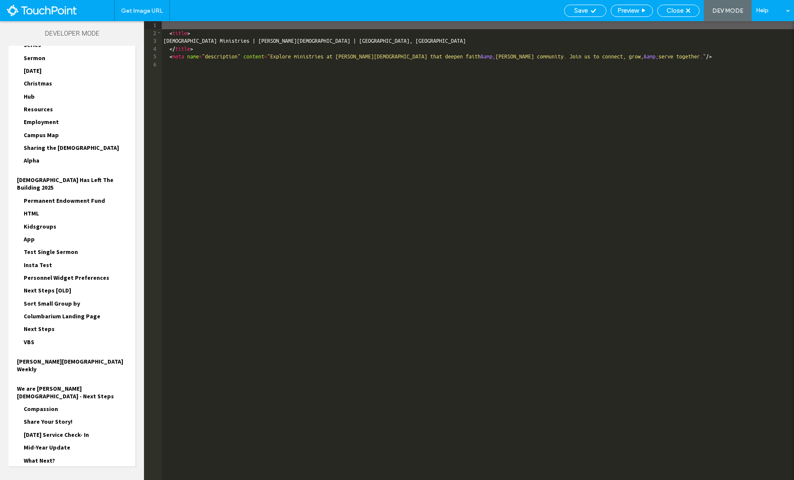
scroll to position [624, 0]
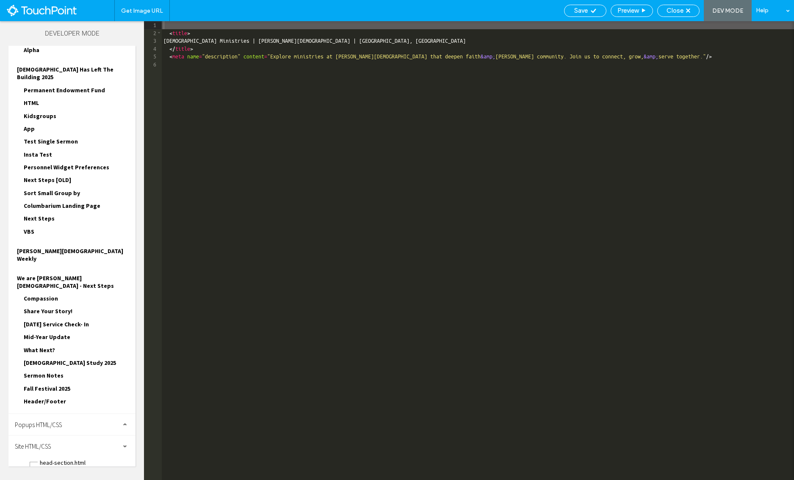
click at [69, 469] on span "body-end.html" at bounding box center [87, 473] width 96 height 8
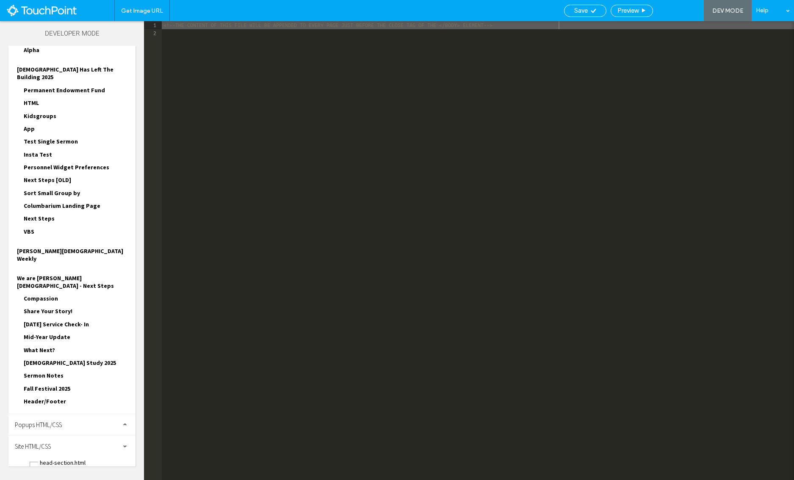
click at [680, 12] on span "Close" at bounding box center [675, 11] width 17 height 8
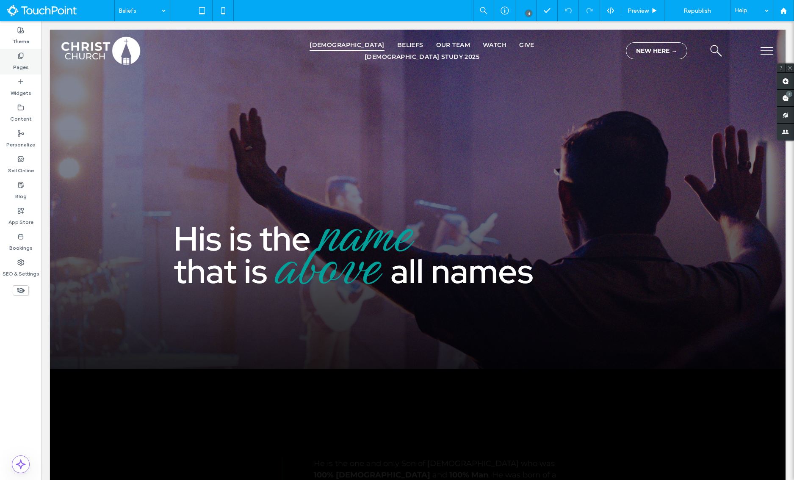
click at [27, 65] on label "Pages" at bounding box center [21, 65] width 16 height 12
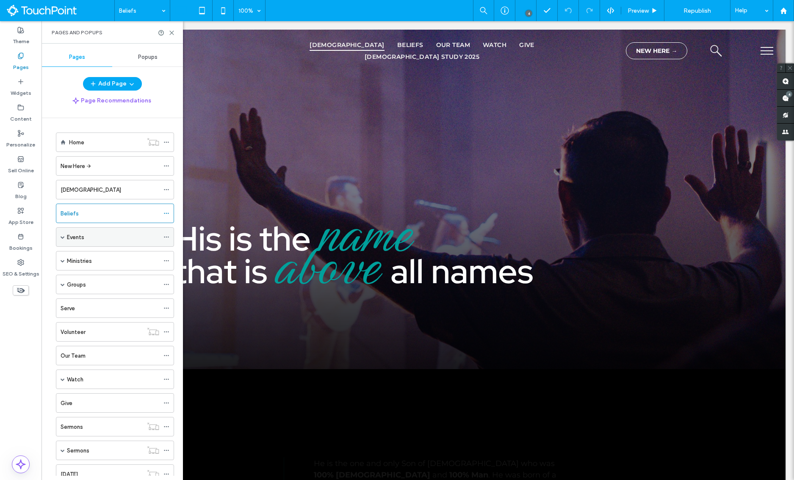
click at [64, 237] on span at bounding box center [63, 237] width 4 height 4
click at [90, 252] on label "Event" at bounding box center [82, 256] width 14 height 15
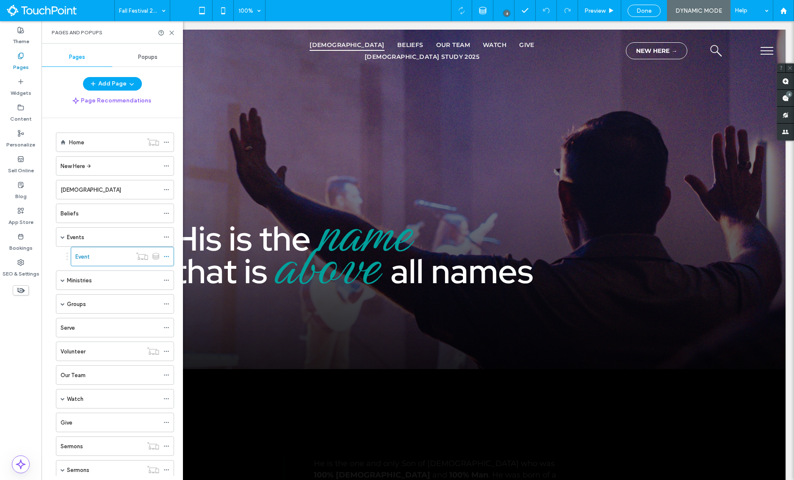
click at [83, 241] on div at bounding box center [397, 240] width 794 height 480
click at [75, 239] on div at bounding box center [397, 240] width 794 height 480
click at [77, 238] on label "Events" at bounding box center [75, 237] width 17 height 15
click at [172, 35] on icon at bounding box center [172, 33] width 6 height 6
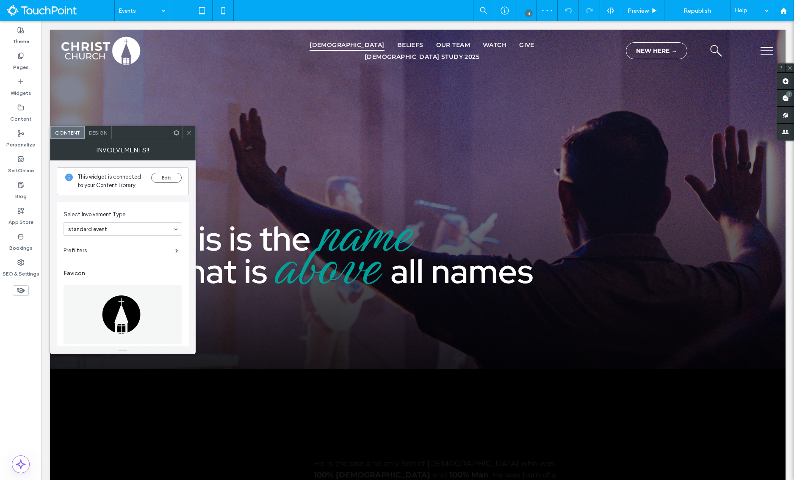
click at [94, 134] on span "Design" at bounding box center [98, 133] width 18 height 6
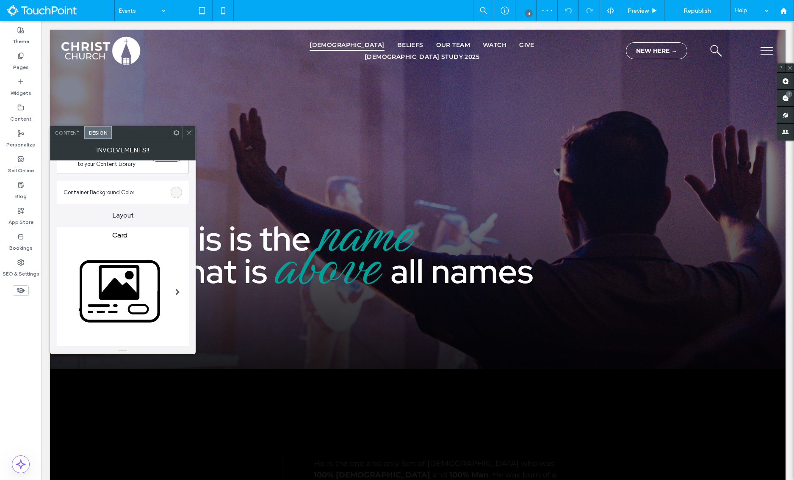
scroll to position [33, 0]
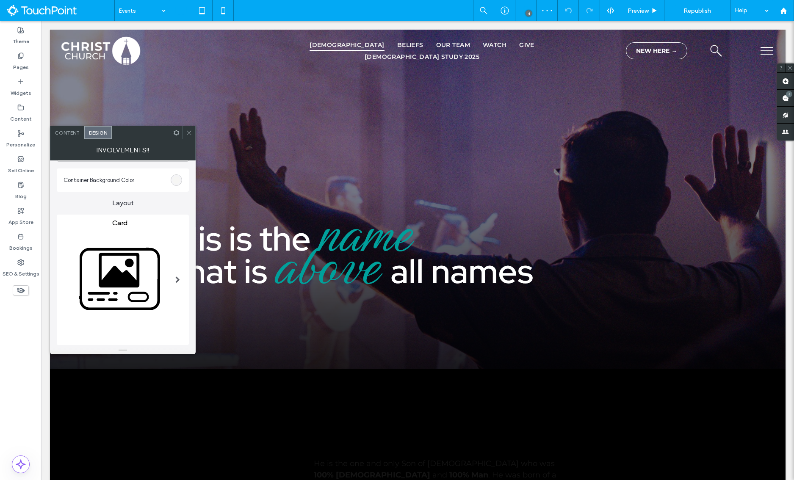
click at [174, 278] on div at bounding box center [177, 280] width 17 height 135
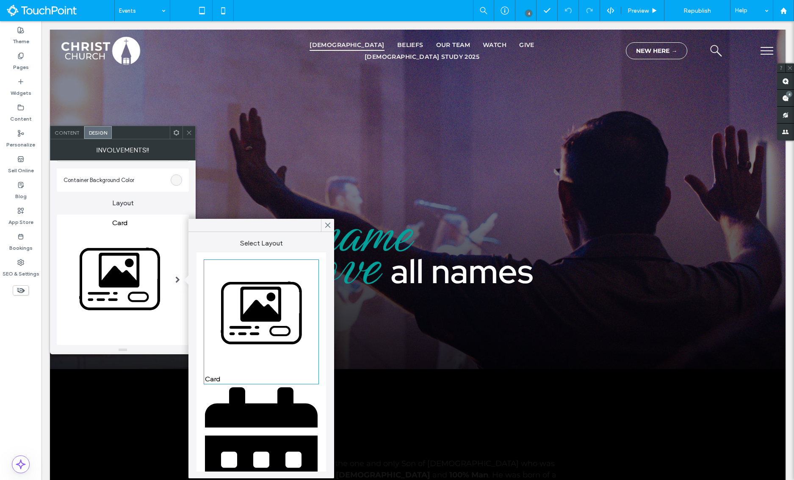
click at [241, 429] on img at bounding box center [261, 451] width 113 height 129
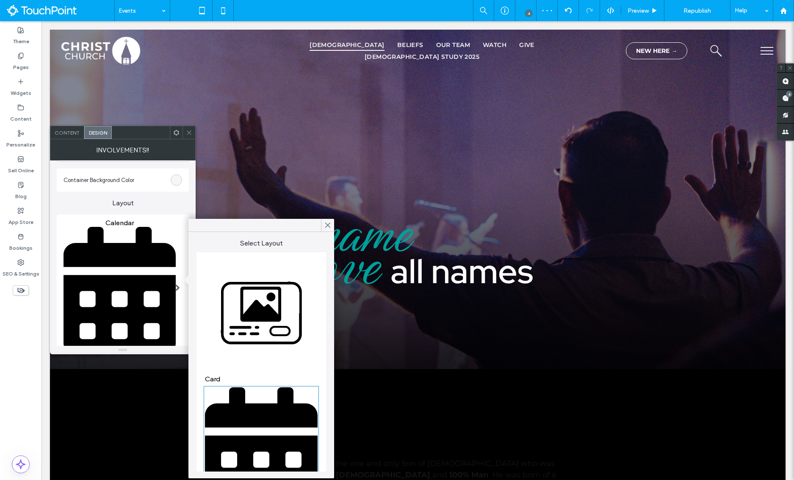
click at [190, 129] on span at bounding box center [189, 132] width 6 height 13
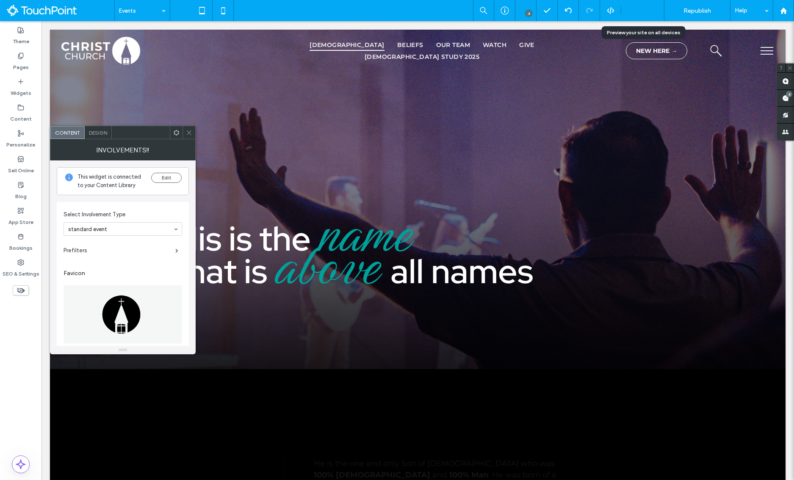
click at [649, 16] on div "Preview" at bounding box center [642, 10] width 43 height 21
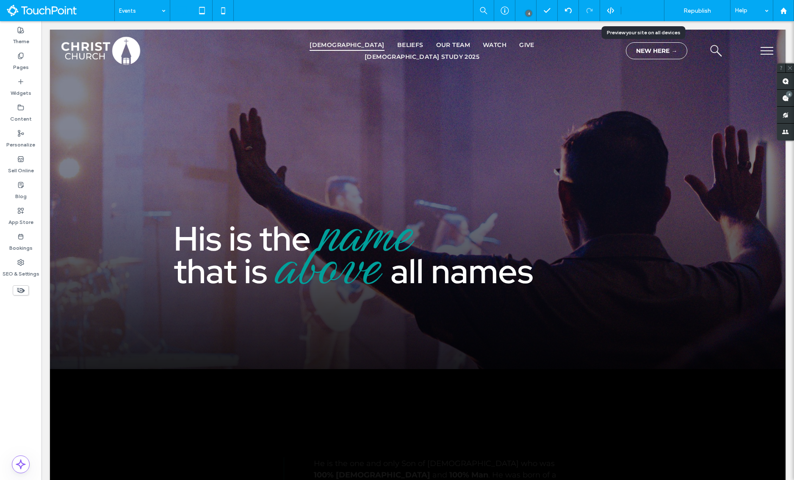
click at [640, 11] on span "Preview" at bounding box center [638, 10] width 21 height 7
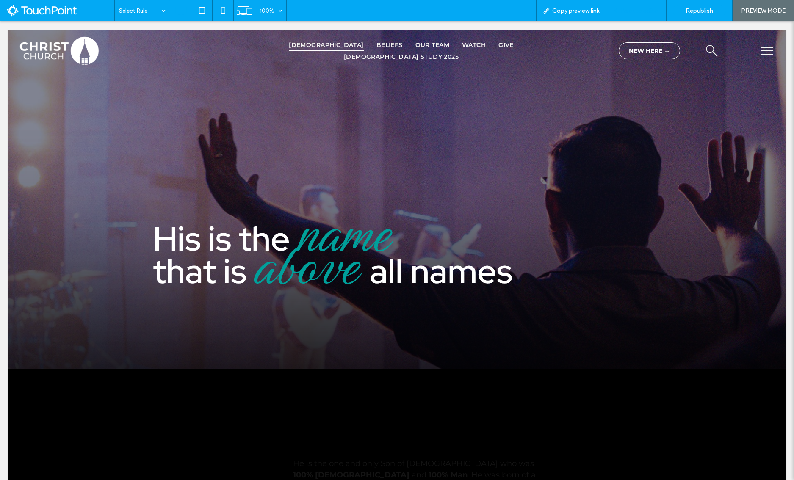
click at [628, 13] on span "Back to editor" at bounding box center [640, 10] width 39 height 7
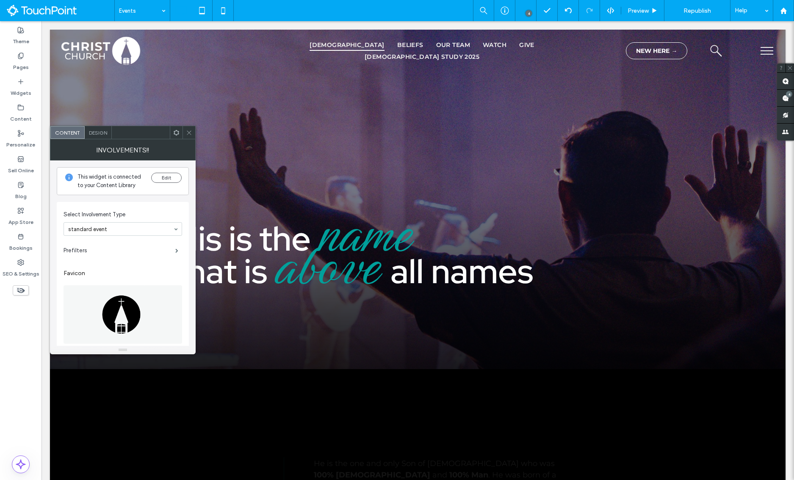
click at [96, 137] on div "Design" at bounding box center [98, 132] width 27 height 13
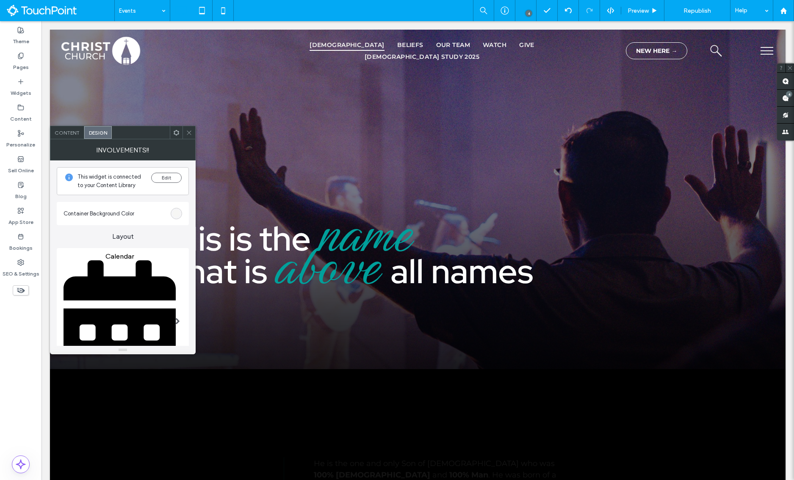
scroll to position [72, 0]
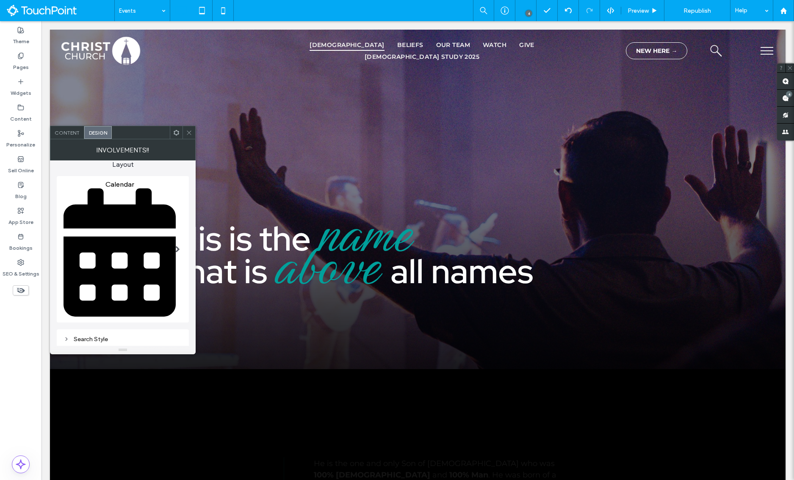
click at [175, 268] on span at bounding box center [177, 249] width 5 height 138
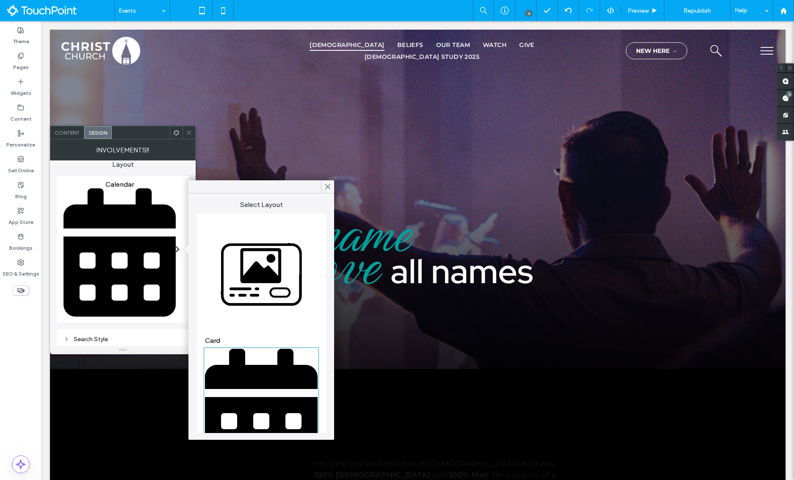
click at [246, 260] on img at bounding box center [261, 278] width 113 height 113
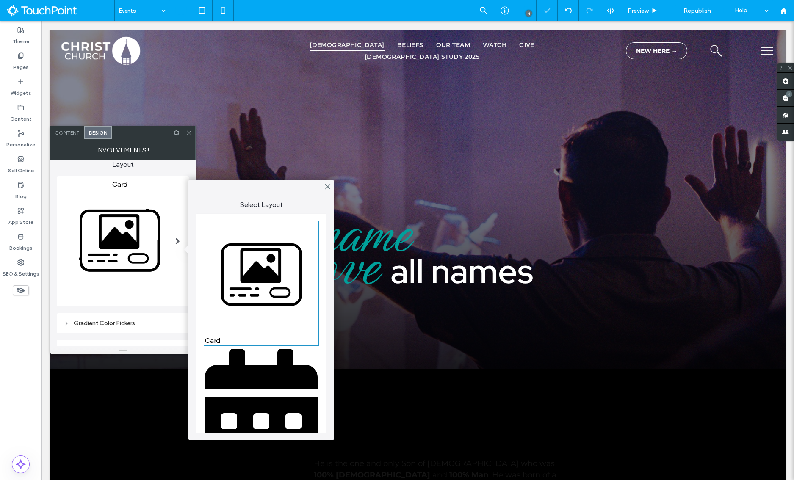
click at [191, 135] on icon at bounding box center [189, 133] width 6 height 6
